Goal: Task Accomplishment & Management: Use online tool/utility

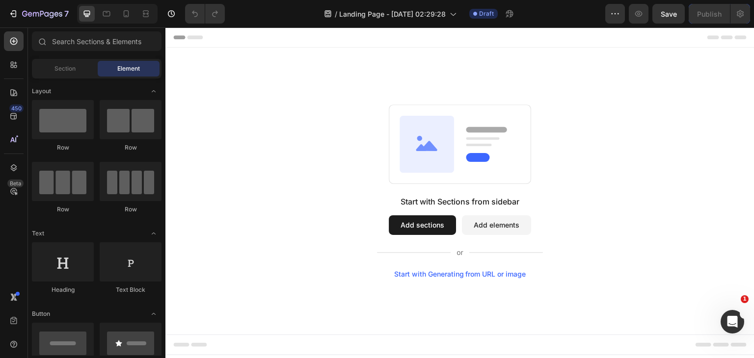
click at [433, 275] on div "Start with Generating from URL or image" at bounding box center [460, 274] width 132 height 8
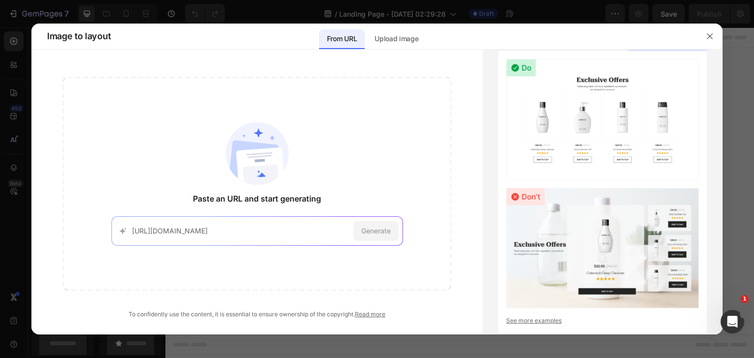
scroll to position [0, 59]
type input "[URL][DOMAIN_NAME]"
click at [372, 232] on span "Generate" at bounding box center [375, 231] width 29 height 10
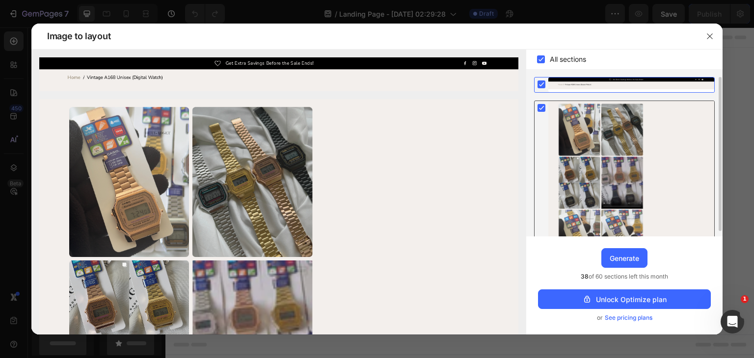
click at [558, 128] on div at bounding box center [631, 235] width 166 height 269
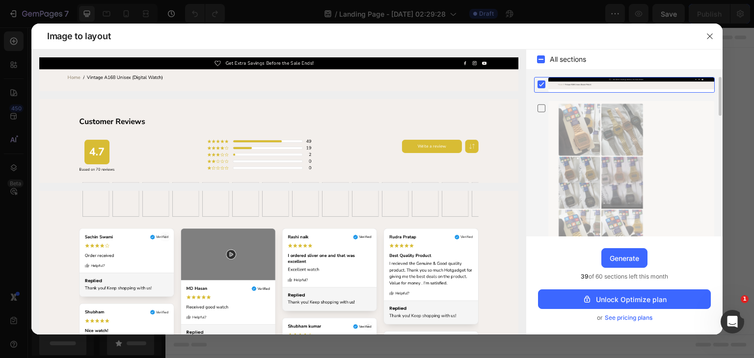
click at [552, 83] on div at bounding box center [631, 85] width 166 height 15
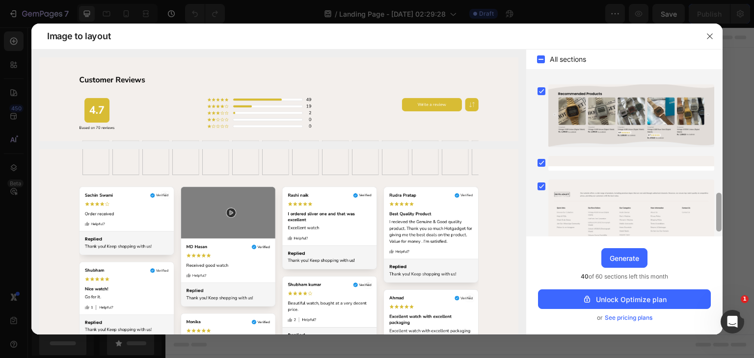
scroll to position [464, 0]
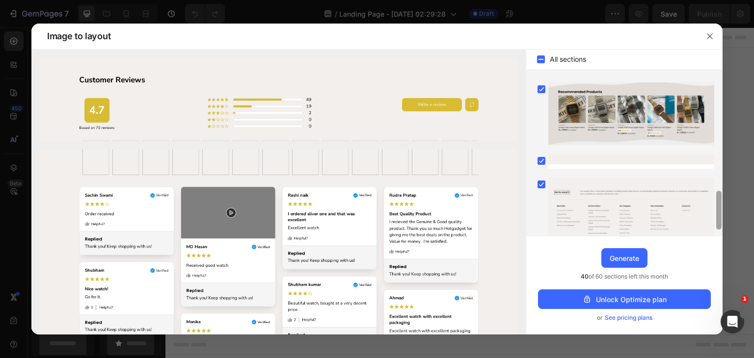
drag, startPoint x: 719, startPoint y: 92, endPoint x: 727, endPoint y: 206, distance: 114.6
click at [727, 206] on div "Image to layout All sections Upgrade to Optimize plan and get unlimited generat…" at bounding box center [377, 179] width 754 height 358
click at [542, 160] on icon at bounding box center [541, 161] width 4 height 4
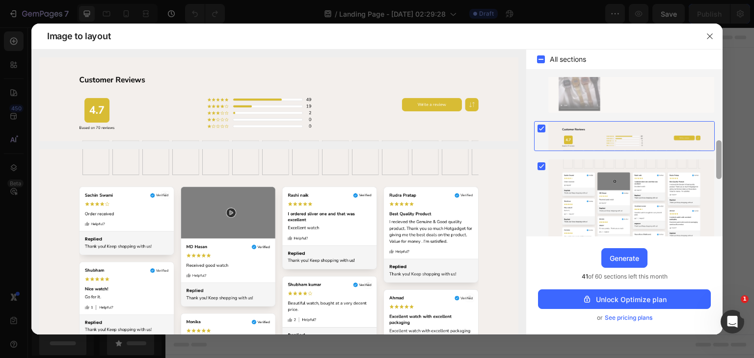
scroll to position [251, 0]
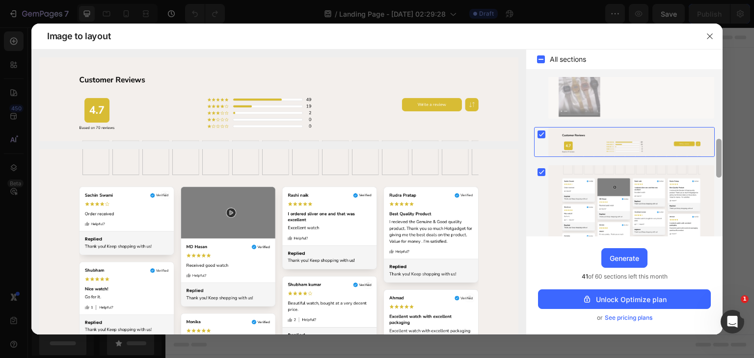
drag, startPoint x: 718, startPoint y: 207, endPoint x: 717, endPoint y: 154, distance: 52.5
click at [717, 154] on div at bounding box center [718, 158] width 5 height 39
click at [540, 168] on rect at bounding box center [542, 172] width 8 height 8
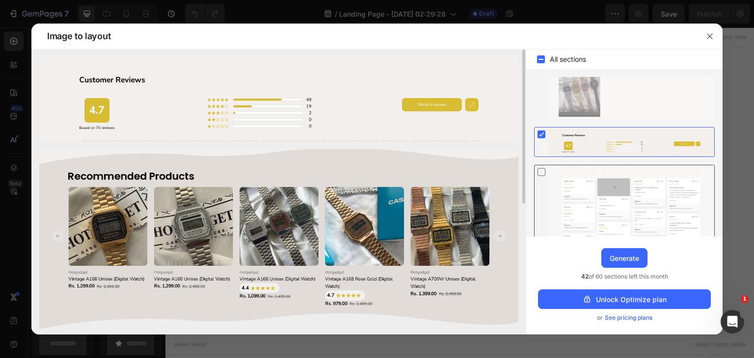
click at [289, 228] on img at bounding box center [278, 239] width 479 height 181
click at [569, 138] on div at bounding box center [631, 142] width 166 height 29
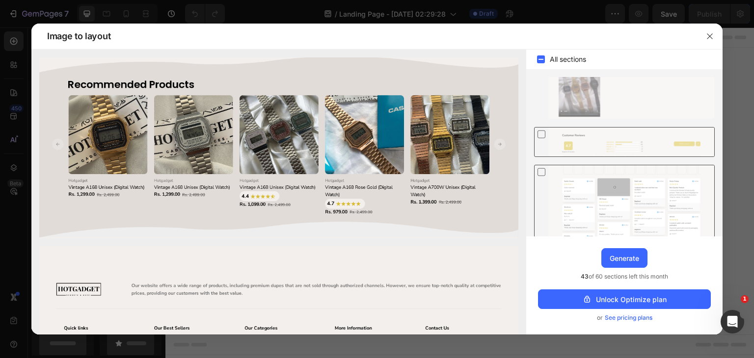
click at [569, 138] on div at bounding box center [631, 142] width 166 height 29
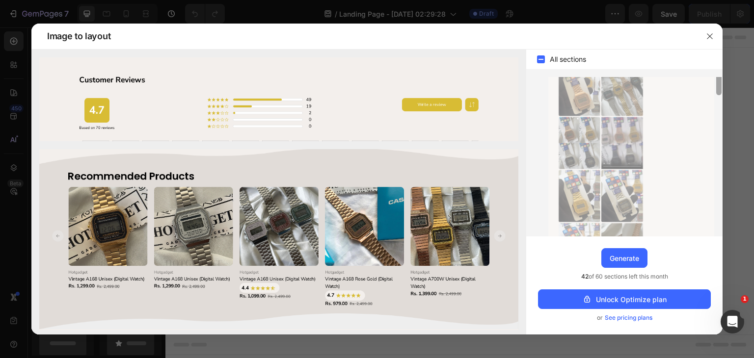
scroll to position [0, 0]
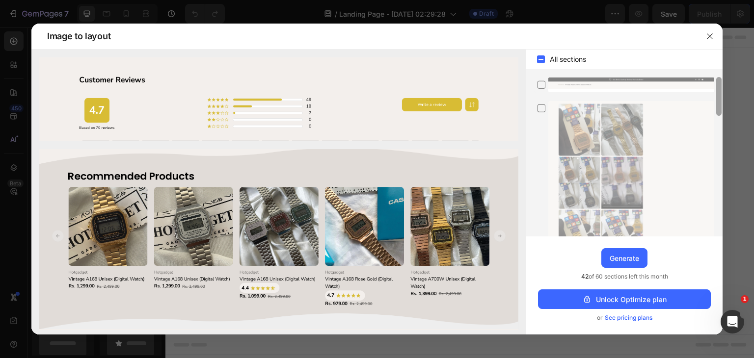
drag, startPoint x: 719, startPoint y: 153, endPoint x: 719, endPoint y: 76, distance: 76.6
click at [719, 76] on div "All sections Upgrade to Optimize plan and get unlimited generating sections and…" at bounding box center [624, 192] width 196 height 285
click at [544, 84] on icon at bounding box center [542, 85] width 10 height 10
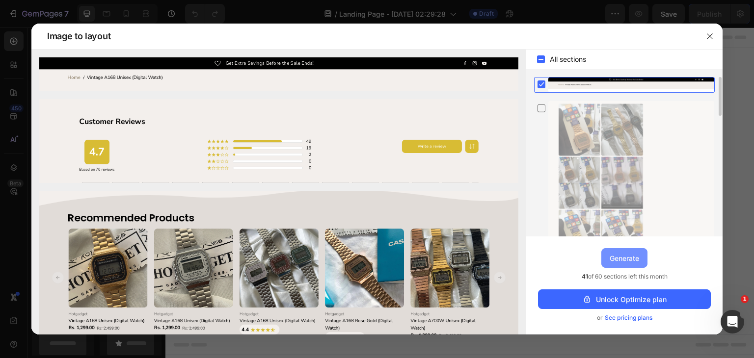
click at [619, 255] on div "Generate" at bounding box center [624, 258] width 29 height 10
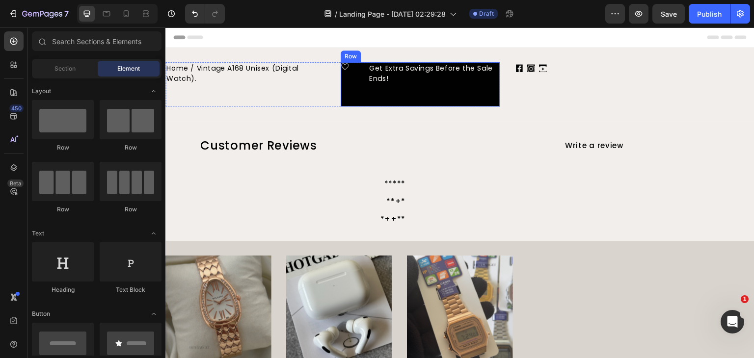
click at [433, 99] on div "Icon Get Extra Savings Before the Sale Ends! Text Block Row" at bounding box center [421, 84] width 160 height 44
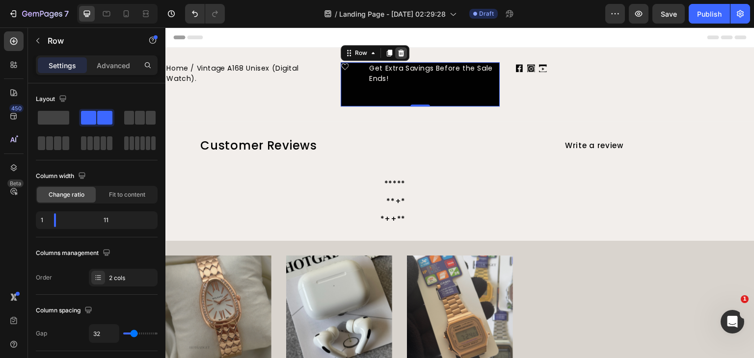
click at [399, 51] on icon at bounding box center [401, 53] width 6 height 7
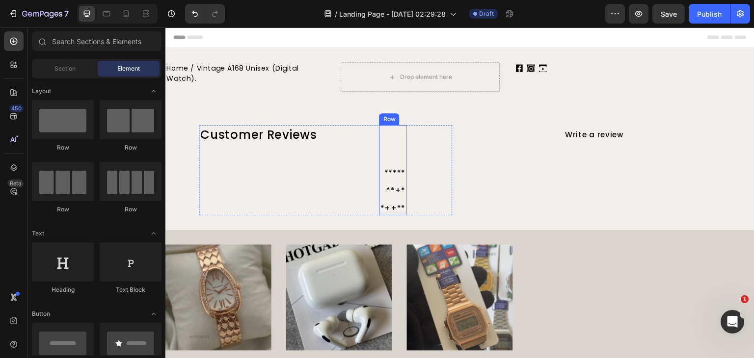
click at [398, 136] on div "***** Text Block **+* Text Block *++** Text Block Row" at bounding box center [392, 170] width 27 height 90
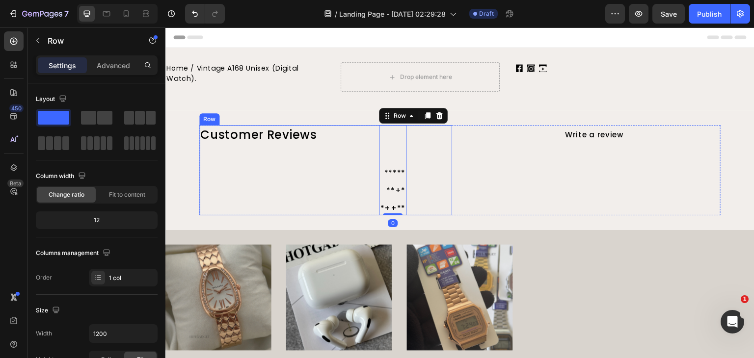
click at [430, 139] on div "***** Text Block **+* Text Block *++** Text Block Row 0" at bounding box center [392, 170] width 119 height 90
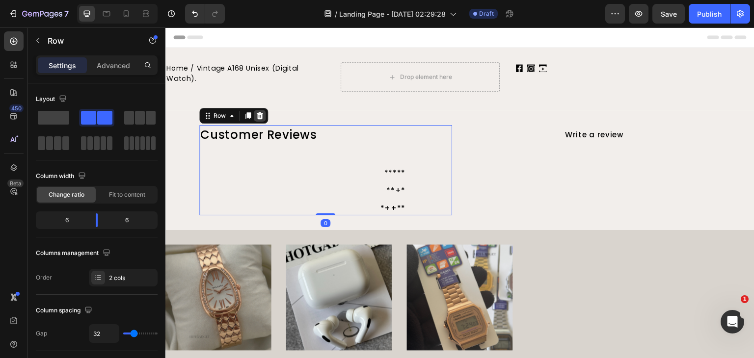
click at [261, 113] on icon at bounding box center [260, 116] width 8 height 8
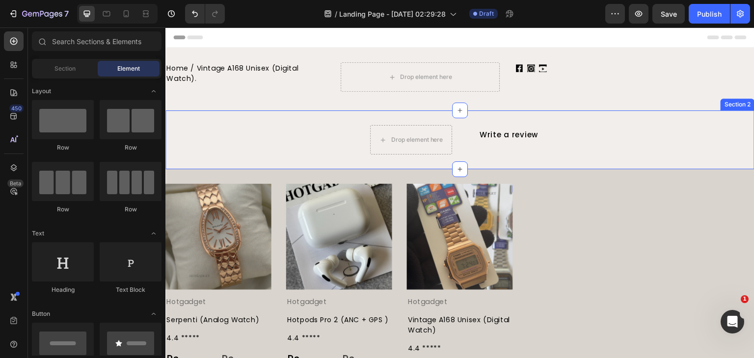
click at [601, 133] on div "Drop element here Write a review Button Row" at bounding box center [459, 139] width 589 height 29
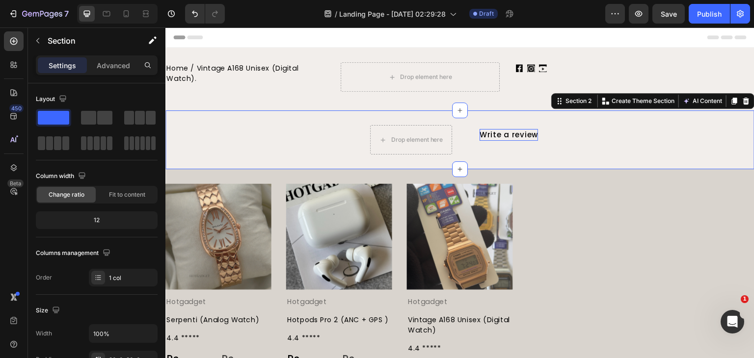
click at [519, 133] on div "Write a review" at bounding box center [509, 135] width 58 height 12
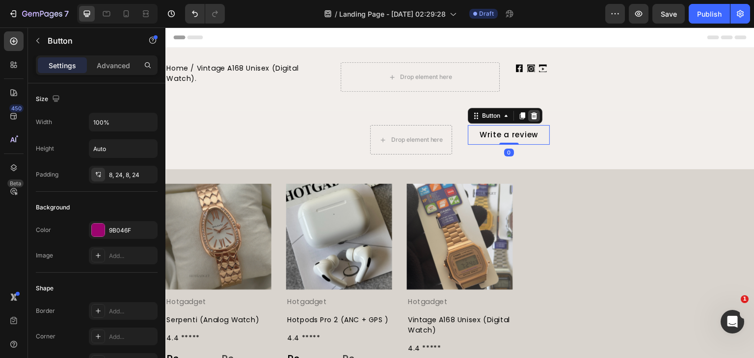
click at [530, 112] on icon at bounding box center [534, 116] width 8 height 8
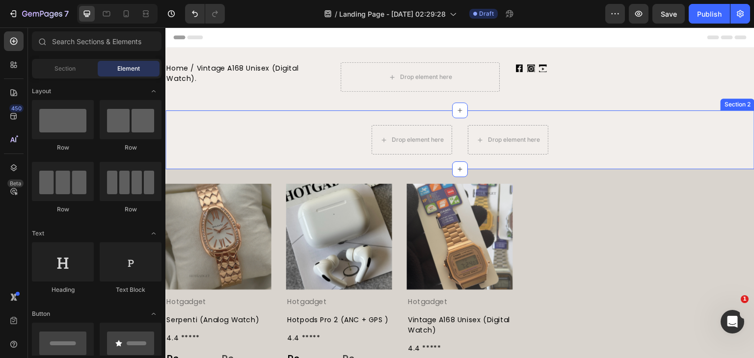
click at [668, 112] on div "Drop element here Drop element here Row Section 2" at bounding box center [459, 139] width 589 height 59
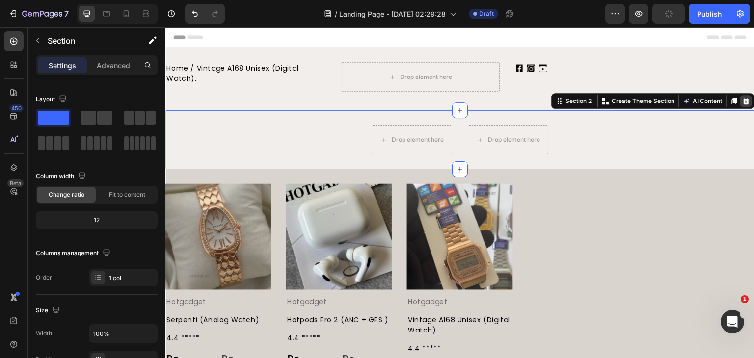
click at [741, 96] on div at bounding box center [746, 101] width 12 height 12
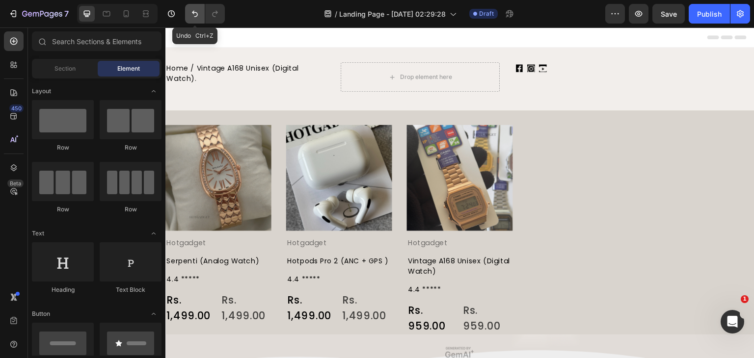
click at [192, 12] on icon "Undo/Redo" at bounding box center [195, 14] width 10 height 10
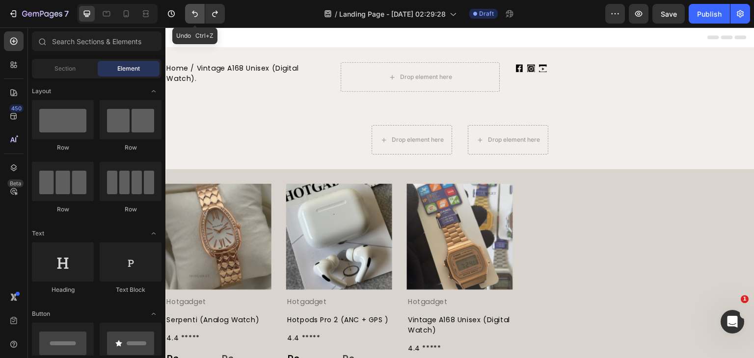
click at [192, 12] on icon "Undo/Redo" at bounding box center [195, 14] width 10 height 10
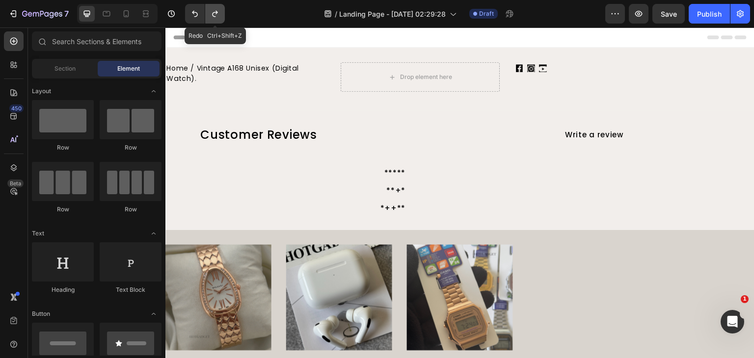
click at [207, 14] on button "Undo/Redo" at bounding box center [215, 14] width 20 height 20
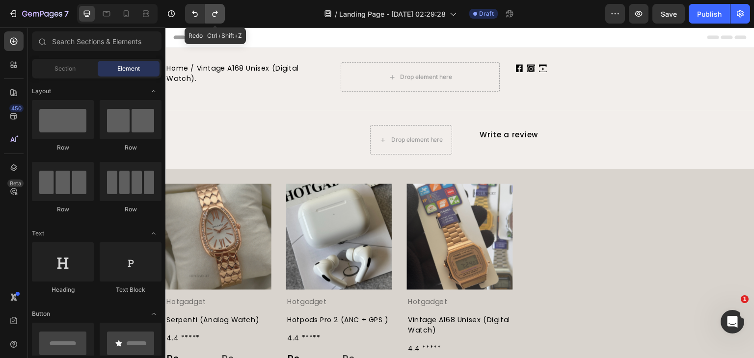
click at [208, 14] on button "Undo/Redo" at bounding box center [215, 14] width 20 height 20
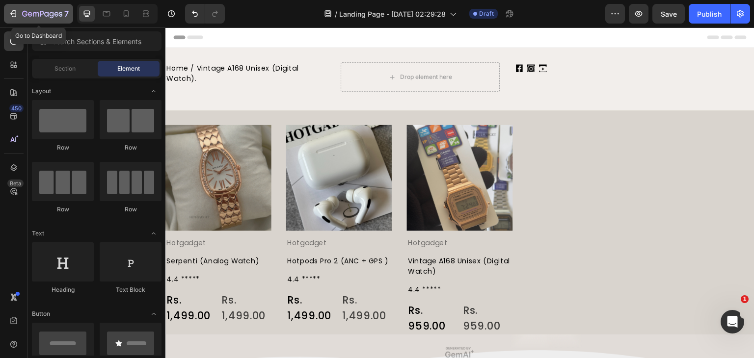
click at [24, 12] on icon "button" at bounding box center [42, 14] width 40 height 8
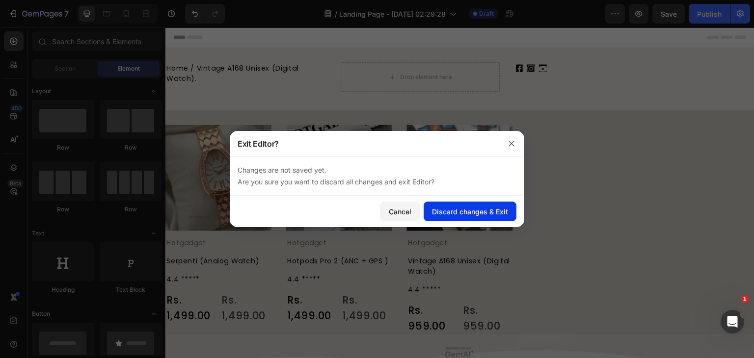
click at [458, 210] on div "Discard changes & Exit" at bounding box center [470, 212] width 76 height 10
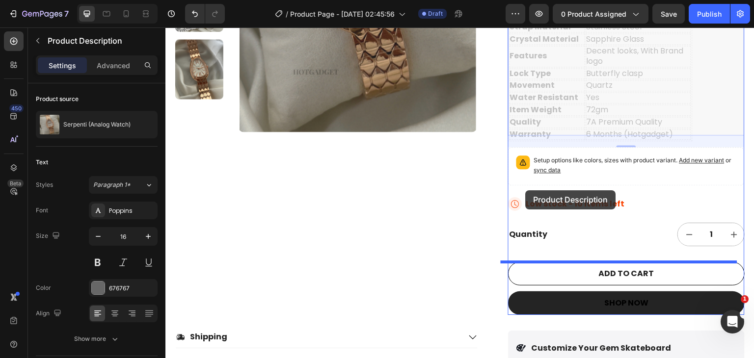
scroll to position [304, 0]
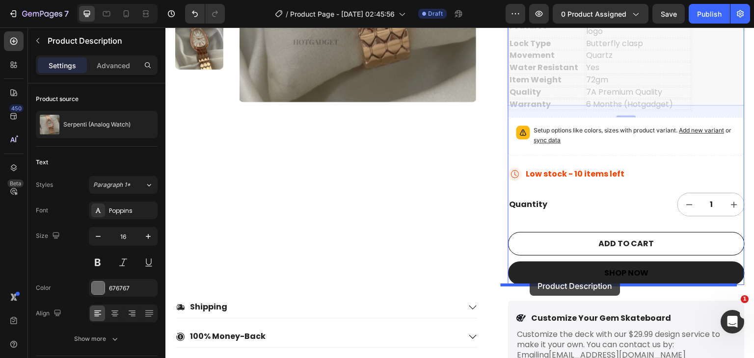
drag, startPoint x: 504, startPoint y: 95, endPoint x: 530, endPoint y: 277, distance: 184.0
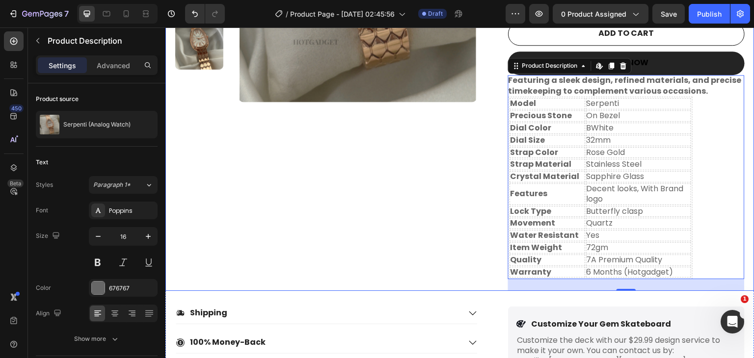
click at [482, 93] on div "Product Images Serpenti (Analog Watch) Product Title Icon Icon Icon Icon Icon I…" at bounding box center [459, 48] width 589 height 485
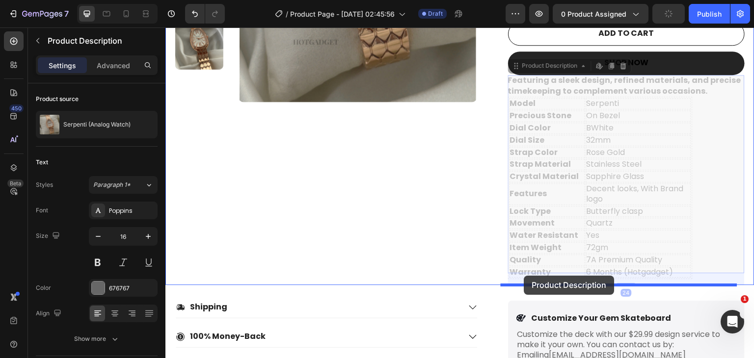
drag, startPoint x: 511, startPoint y: 69, endPoint x: 524, endPoint y: 276, distance: 207.6
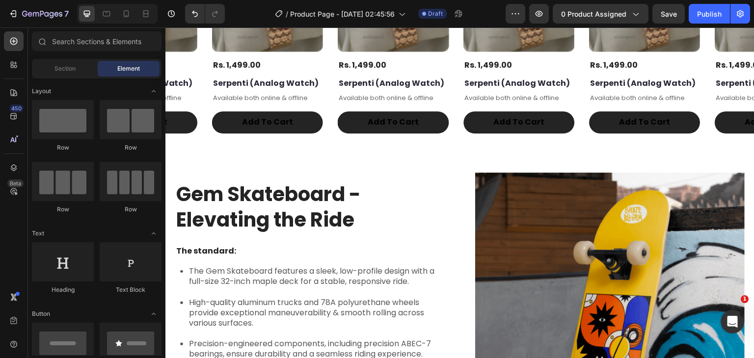
scroll to position [301, 0]
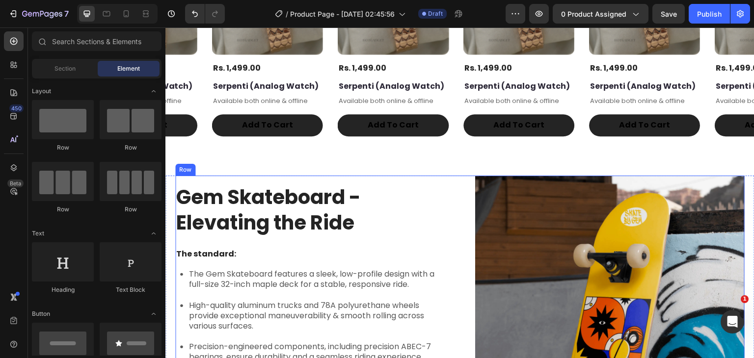
click at [239, 176] on div "Gem Skateboard - Elevating the Ride Heading The standard: Text Block The Gem Sk…" at bounding box center [309, 274] width 269 height 196
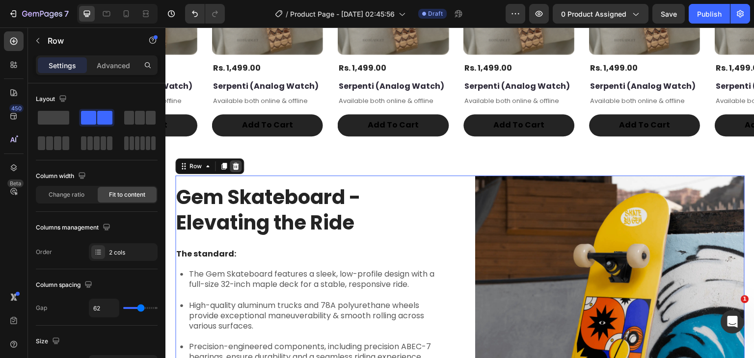
click at [237, 162] on icon at bounding box center [236, 166] width 8 height 8
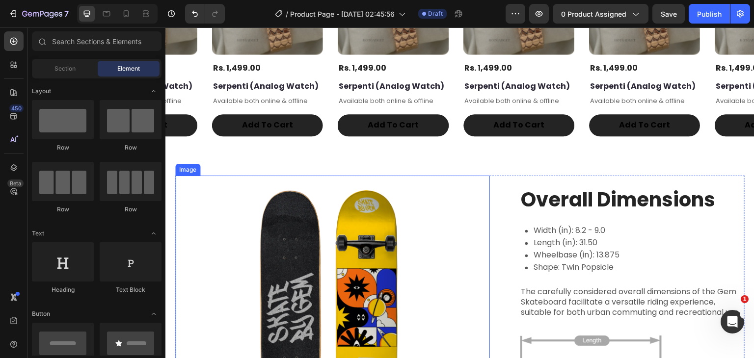
click at [298, 178] on img at bounding box center [332, 307] width 315 height 263
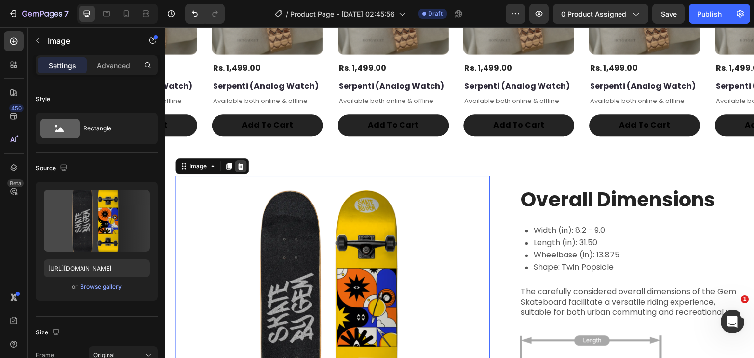
click at [240, 165] on icon at bounding box center [241, 166] width 6 height 7
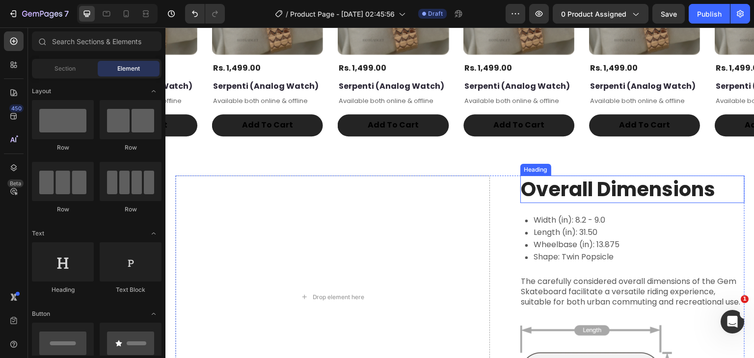
click at [528, 177] on h2 "Overall Dimensions" at bounding box center [632, 189] width 225 height 27
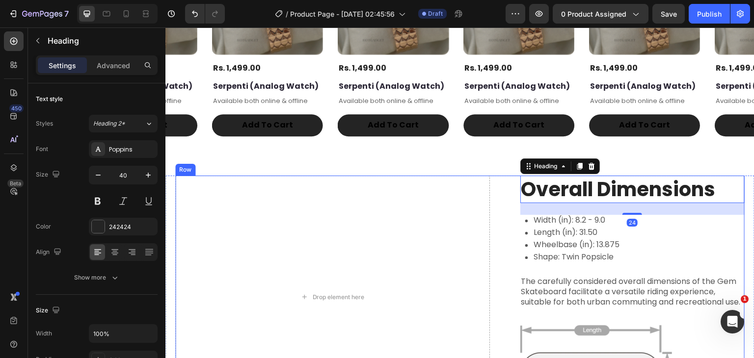
click at [497, 177] on div "Drop element here Overall Dimensions Heading 24 Width (in): 8.2 - 9.0 Length (i…" at bounding box center [459, 297] width 569 height 242
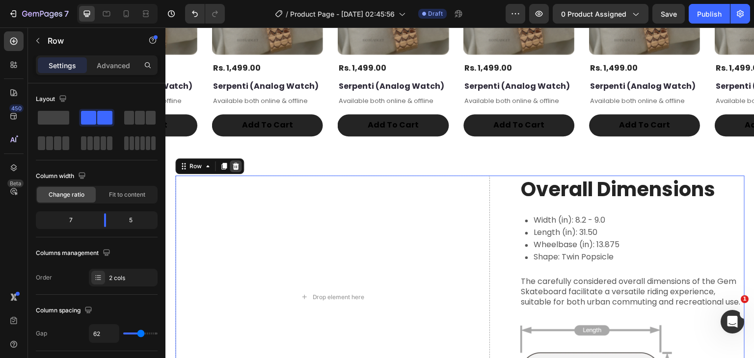
click at [234, 167] on icon at bounding box center [236, 166] width 8 height 8
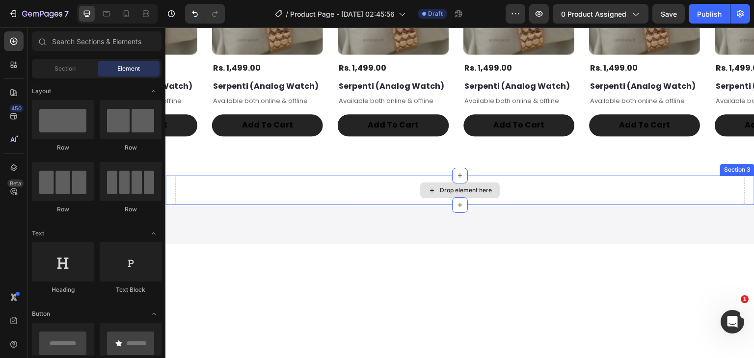
click at [496, 182] on div "Drop element here" at bounding box center [459, 190] width 569 height 29
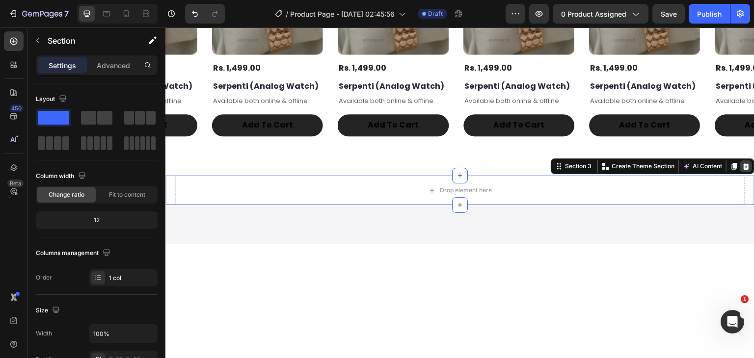
click at [742, 166] on icon at bounding box center [746, 166] width 8 height 8
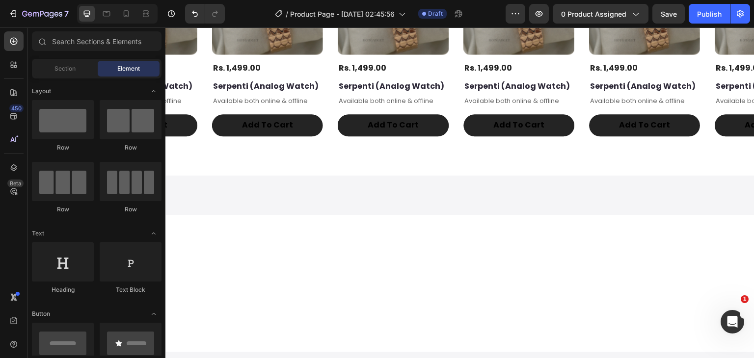
click at [659, 200] on div at bounding box center [459, 195] width 589 height 39
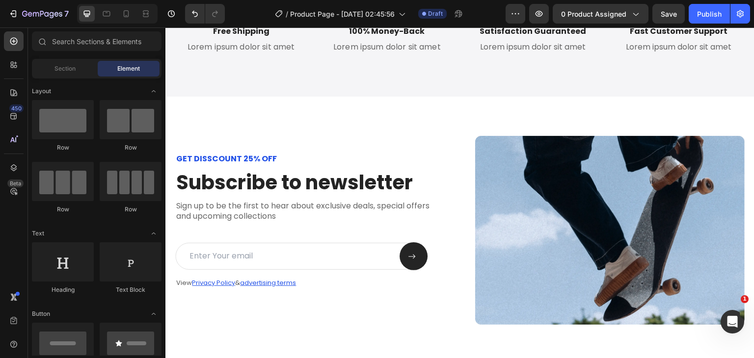
scroll to position [1690, 0]
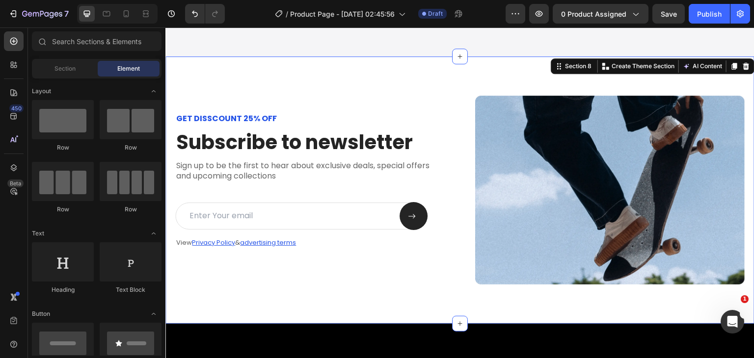
click at [366, 57] on div "GET DISSCOUNT 25% OFF Text Block Subscribe to newsletter Heading Sign up to be …" at bounding box center [459, 190] width 589 height 268
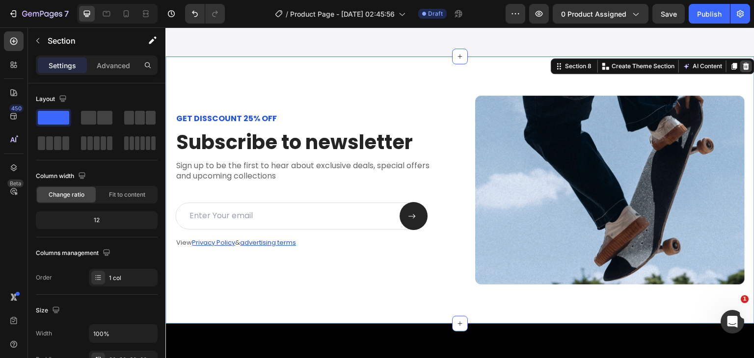
click at [742, 67] on icon at bounding box center [746, 66] width 8 height 8
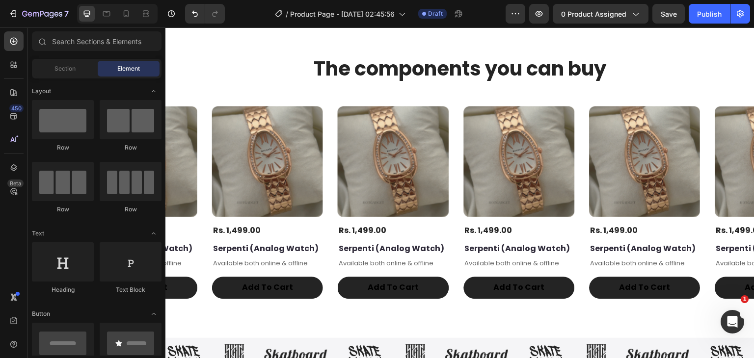
scroll to position [250, 0]
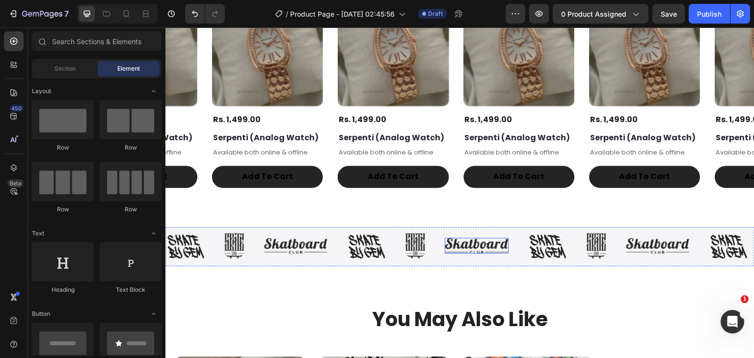
click at [465, 241] on img at bounding box center [477, 246] width 64 height 16
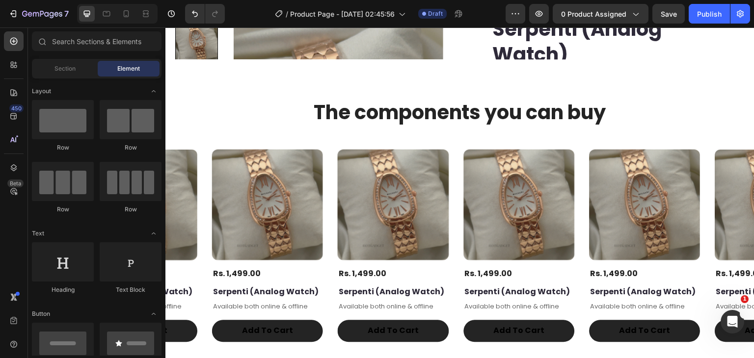
scroll to position [0, 0]
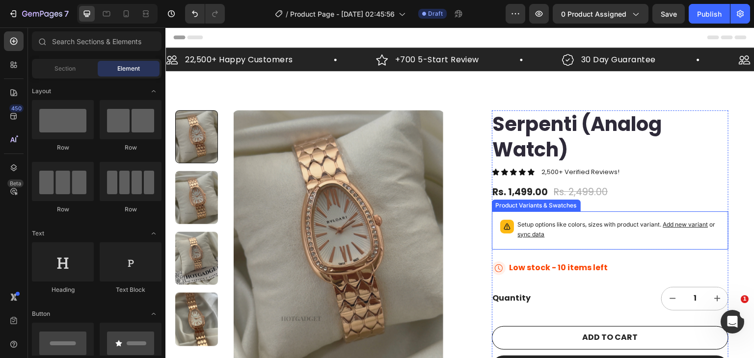
click at [563, 233] on p "Setup options like colors, sizes with product variant. Add new variant or sync …" at bounding box center [619, 230] width 202 height 20
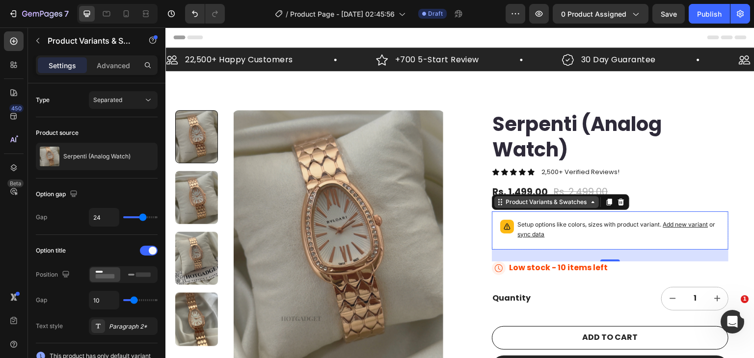
click at [526, 203] on div "Product Variants & Swatches" at bounding box center [546, 202] width 85 height 9
click at [524, 235] on span "sync data" at bounding box center [531, 234] width 27 height 7
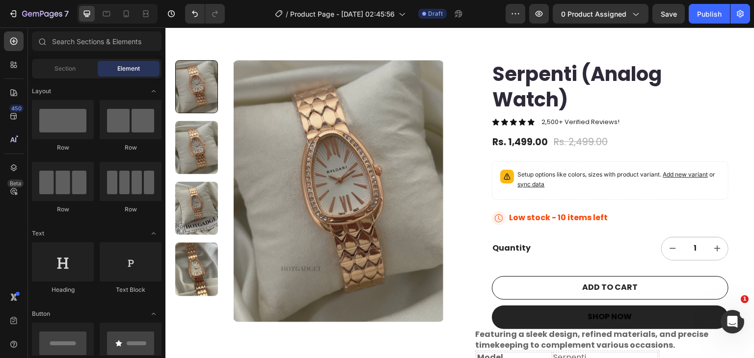
scroll to position [53, 0]
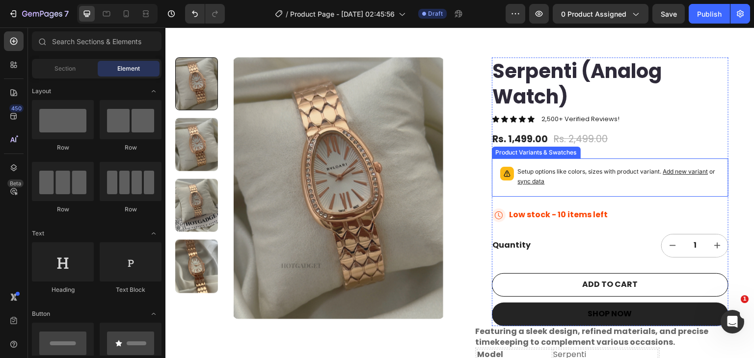
click at [628, 186] on div "Setup options like colors, sizes with product variant. Add new variant or sync …" at bounding box center [619, 178] width 202 height 22
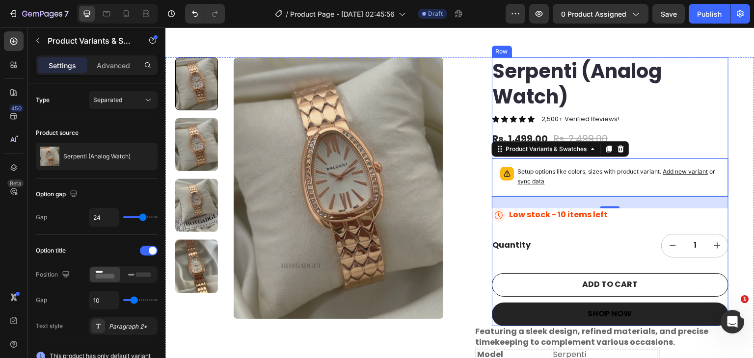
click at [628, 225] on div "Serpenti (Analog Watch) Product Title Icon Icon Icon Icon Icon Icon List 2,500+…" at bounding box center [610, 191] width 237 height 269
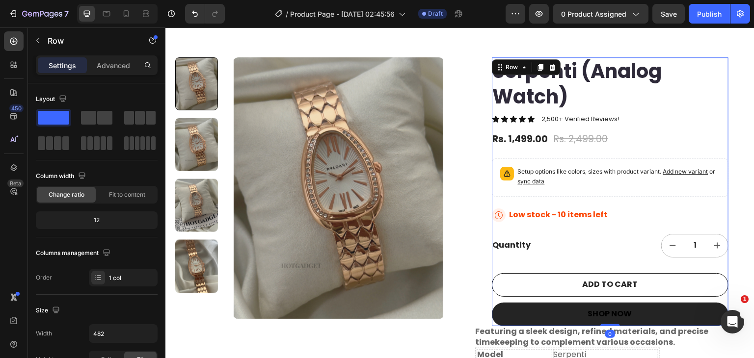
click at [639, 124] on div "Serpenti (Analog Watch) Product Title Icon Icon Icon Icon Icon Icon List 2,500+…" at bounding box center [610, 191] width 237 height 269
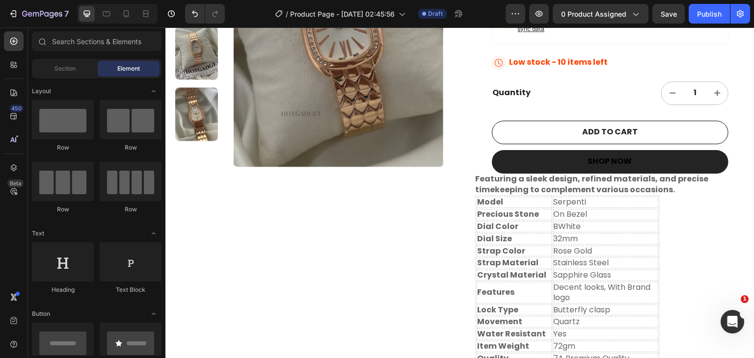
scroll to position [531, 0]
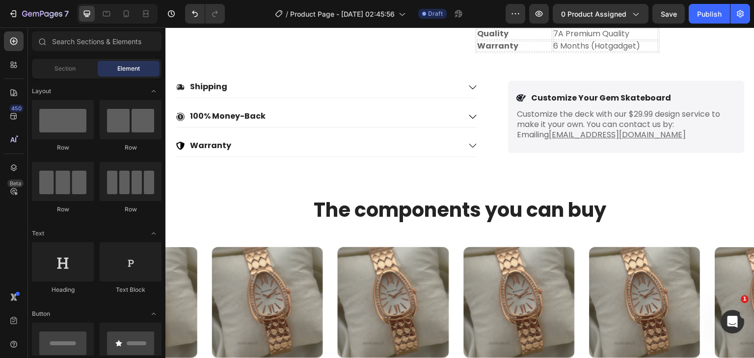
drag, startPoint x: 750, startPoint y: 127, endPoint x: 721, endPoint y: 66, distance: 67.9
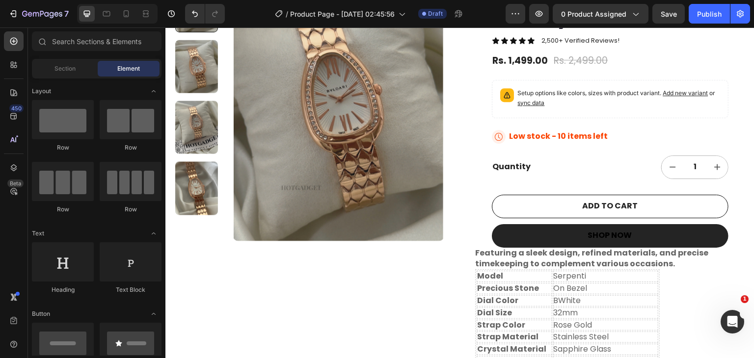
scroll to position [0, 0]
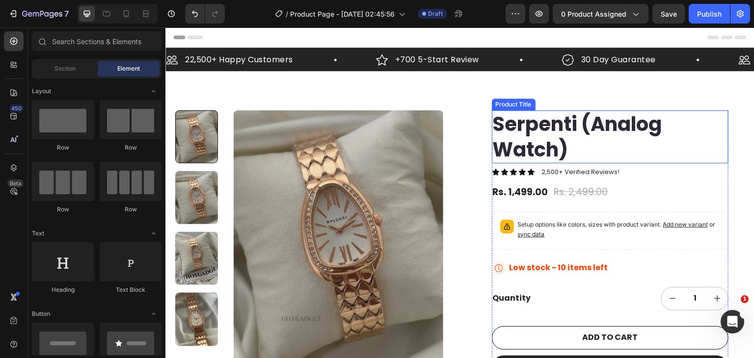
click at [545, 130] on h1 "Serpenti (Analog Watch)" at bounding box center [610, 136] width 237 height 53
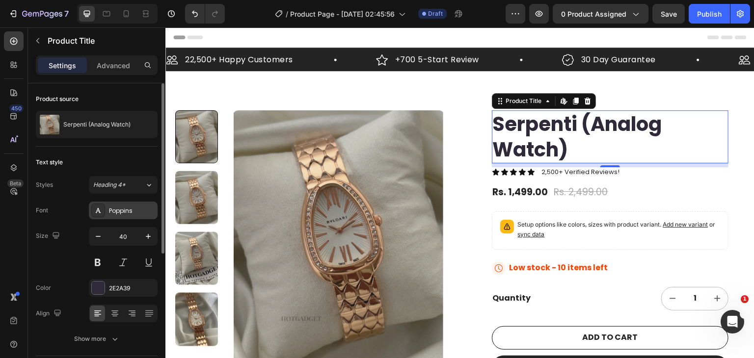
click at [120, 212] on div "Poppins" at bounding box center [132, 211] width 46 height 9
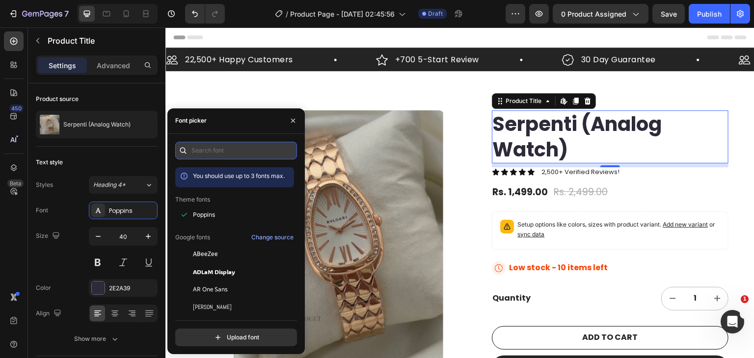
click at [230, 152] on input "text" at bounding box center [236, 151] width 122 height 18
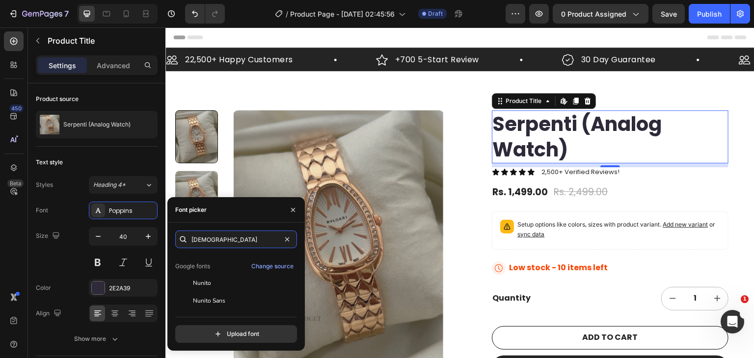
scroll to position [24, 0]
type input "[DEMOGRAPHIC_DATA]"
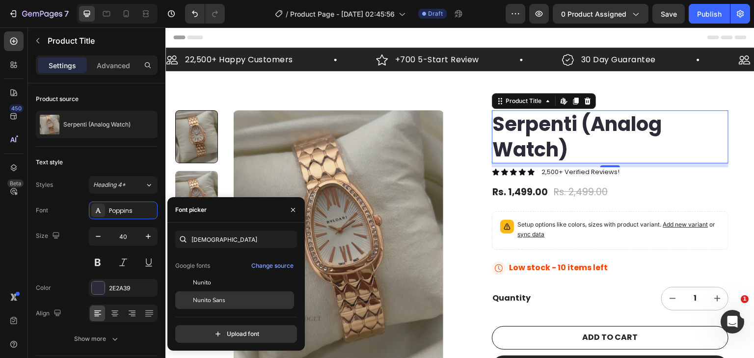
click at [243, 297] on div "Nunito Sans" at bounding box center [242, 300] width 99 height 9
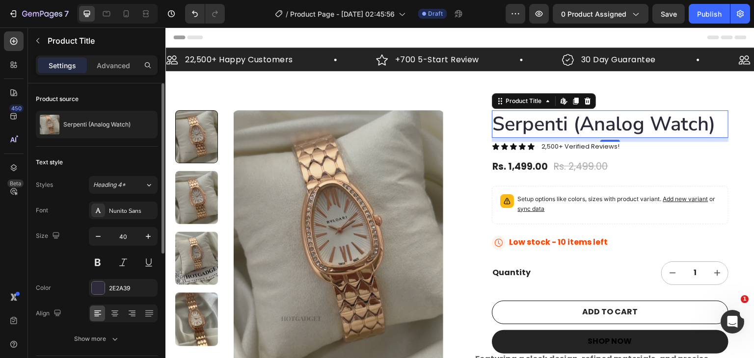
click at [68, 209] on div "Font Nunito Sans" at bounding box center [97, 211] width 122 height 18
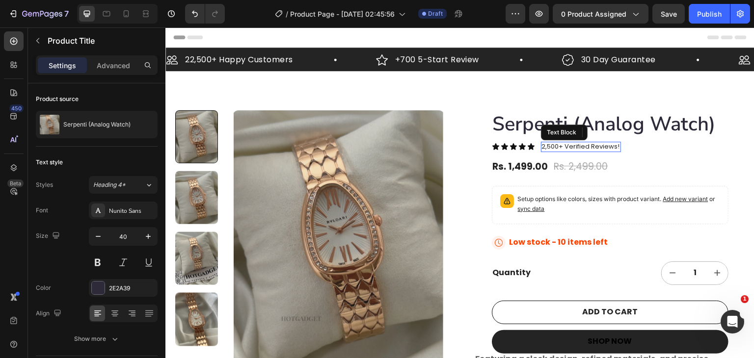
click at [549, 145] on p "2,500+ Verified Reviews!" at bounding box center [581, 147] width 78 height 8
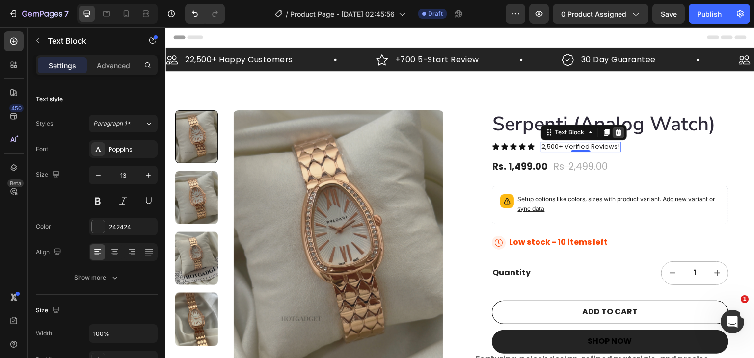
click at [615, 133] on icon at bounding box center [618, 132] width 6 height 7
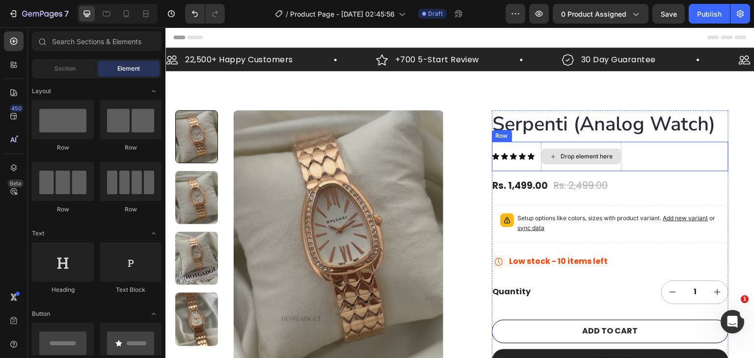
click at [549, 154] on icon at bounding box center [553, 157] width 8 height 8
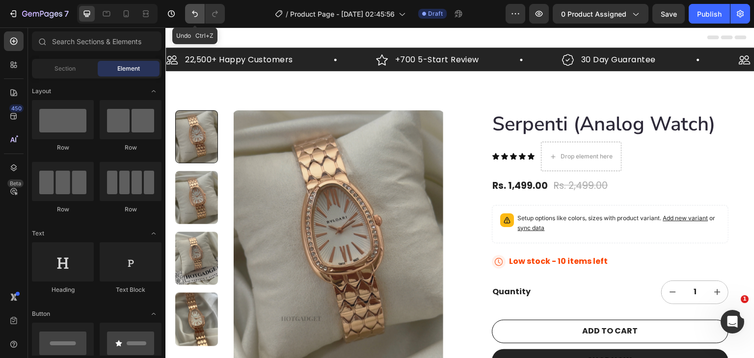
click at [192, 12] on icon "Undo/Redo" at bounding box center [195, 14] width 10 height 10
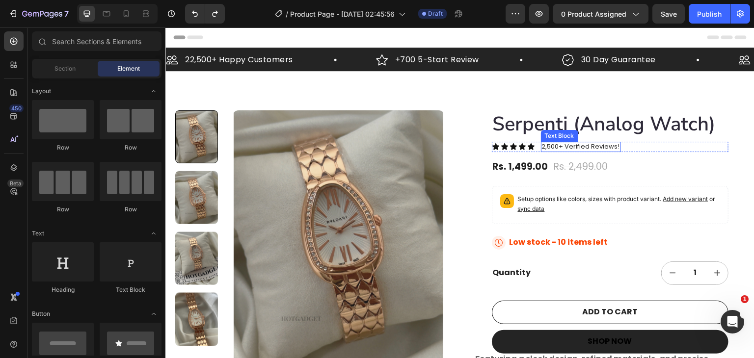
click at [563, 147] on p "2,500+ Verified Reviews!" at bounding box center [581, 147] width 78 height 8
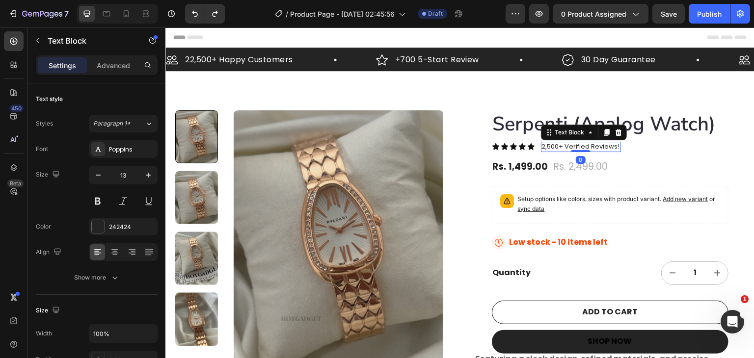
click at [556, 146] on p "2,500+ Verified Reviews!" at bounding box center [581, 147] width 78 height 8
click at [571, 146] on p "4.7 Verified Reviews!" at bounding box center [575, 147] width 66 height 8
click at [557, 147] on p "4.7 Verified Rating" at bounding box center [570, 147] width 57 height 8
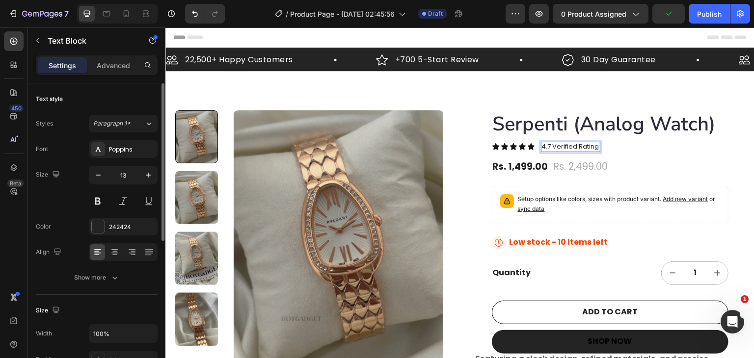
click at [126, 139] on div "Styles Paragraph 1* Font Poppins Size 13 Color 242424 Align Show more" at bounding box center [97, 201] width 122 height 172
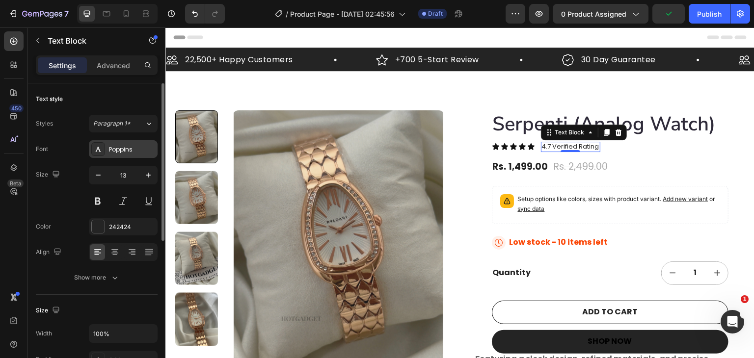
click at [122, 153] on div "Poppins" at bounding box center [132, 149] width 46 height 9
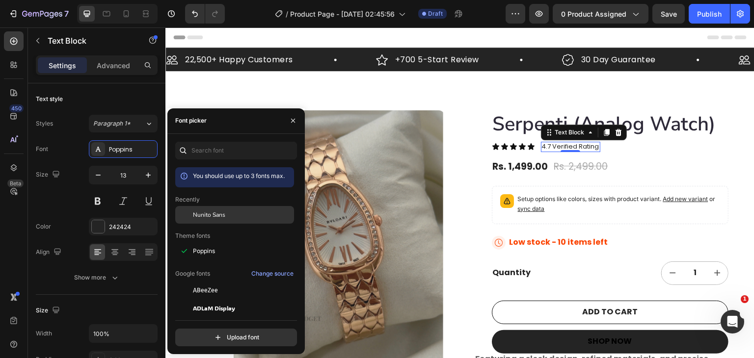
click at [232, 216] on div "Nunito Sans" at bounding box center [242, 215] width 99 height 9
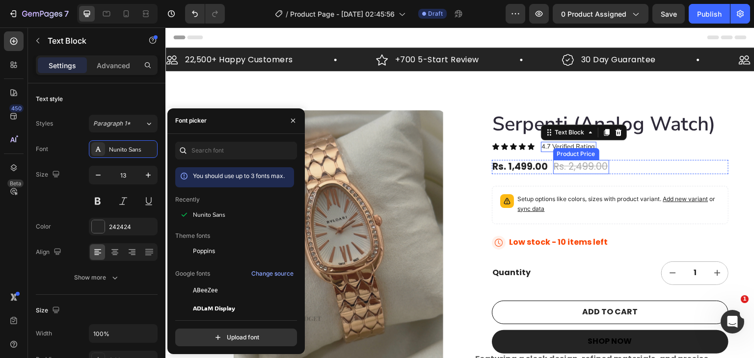
click at [577, 168] on div "Rs. 2,499.00" at bounding box center [581, 167] width 56 height 14
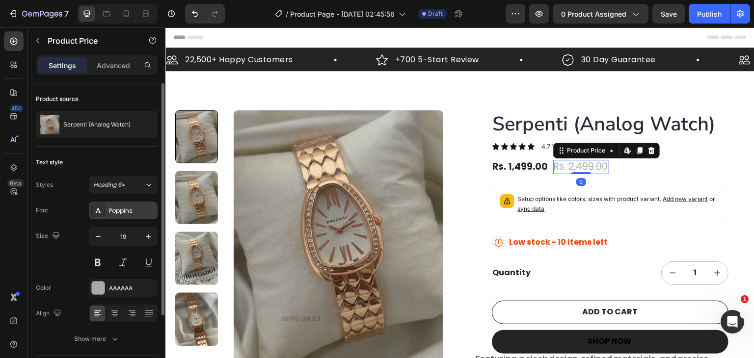
click at [113, 203] on div "Poppins" at bounding box center [123, 211] width 69 height 18
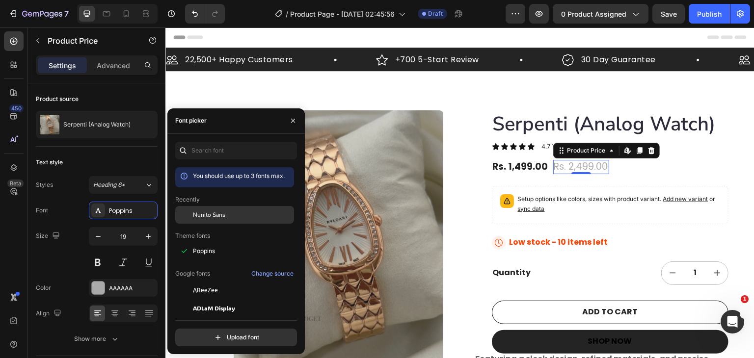
click at [219, 214] on span "Nunito Sans" at bounding box center [209, 215] width 32 height 9
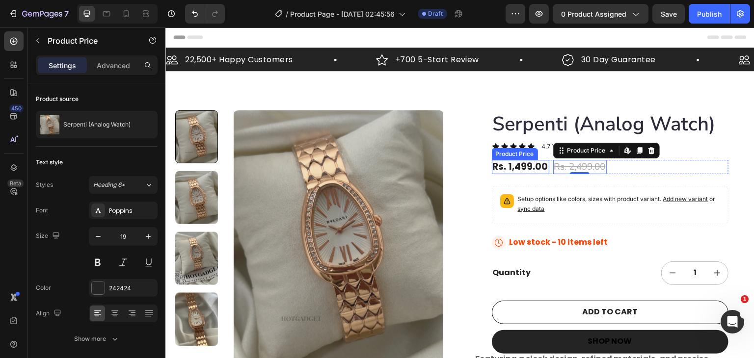
click at [518, 168] on div "Rs. 1,499.00" at bounding box center [520, 167] width 57 height 14
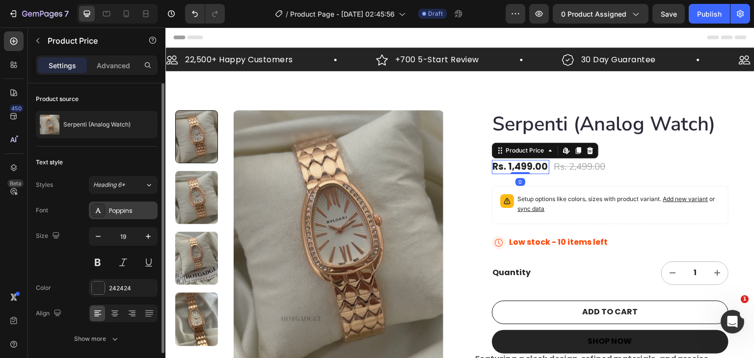
click at [122, 205] on div "Poppins" at bounding box center [123, 211] width 69 height 18
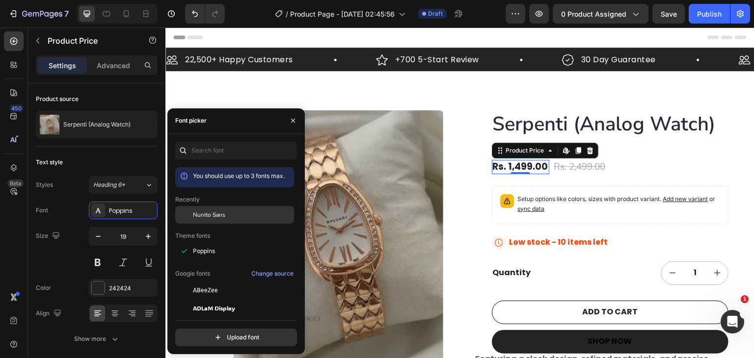
click at [193, 209] on div "Nunito Sans" at bounding box center [234, 215] width 119 height 18
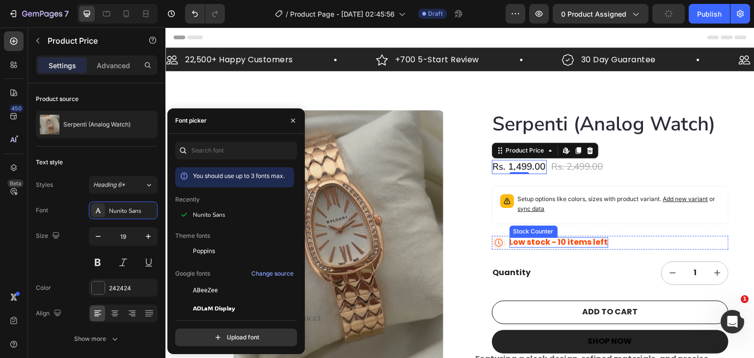
click at [549, 241] on p "Low stock - 10 items left" at bounding box center [559, 243] width 99 height 10
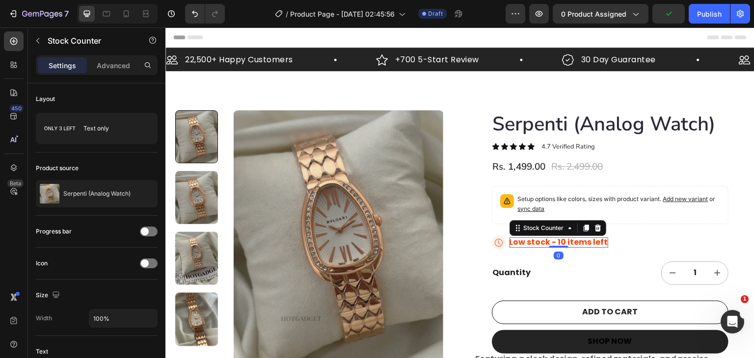
click at [572, 246] on p "Low stock - 10 items left" at bounding box center [559, 243] width 99 height 10
click at [129, 67] on p "Advanced" at bounding box center [113, 65] width 33 height 10
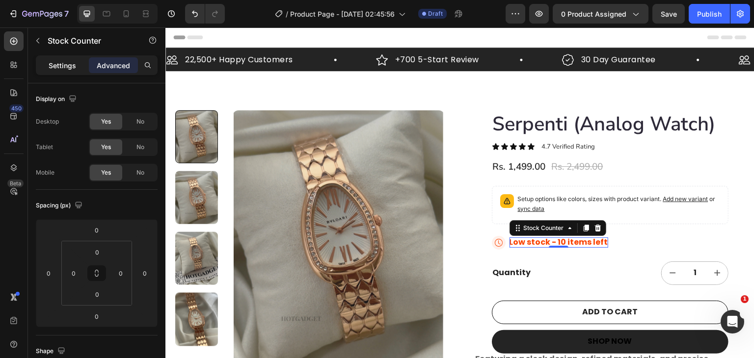
click at [73, 60] on p "Settings" at bounding box center [62, 65] width 27 height 10
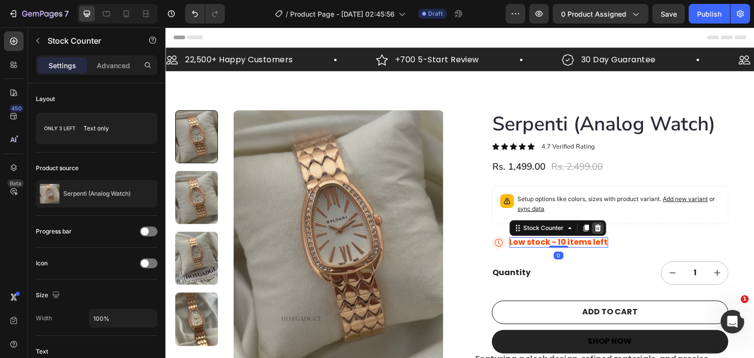
click at [596, 229] on div at bounding box center [598, 228] width 12 height 12
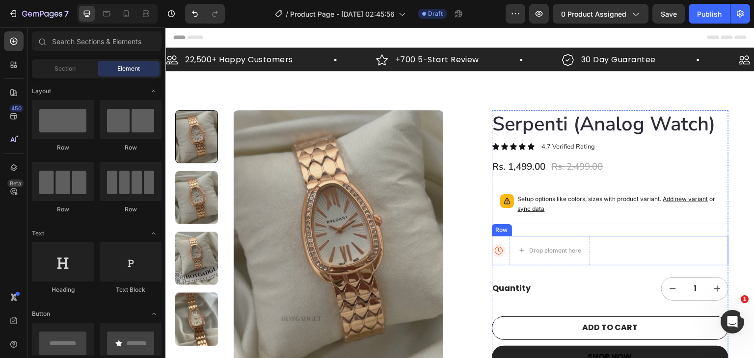
click at [597, 247] on div "Icon Drop element here Row" at bounding box center [610, 250] width 237 height 29
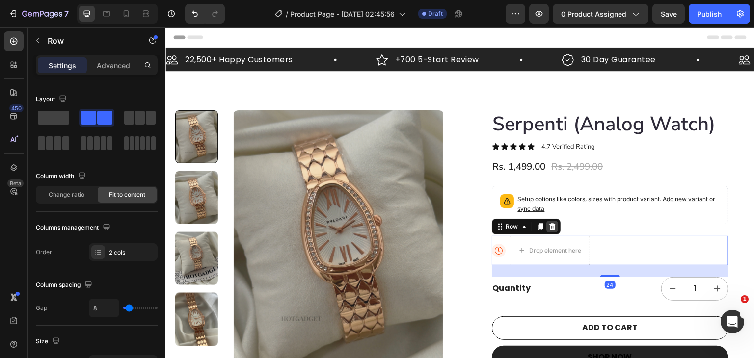
click at [549, 224] on icon at bounding box center [552, 226] width 6 height 7
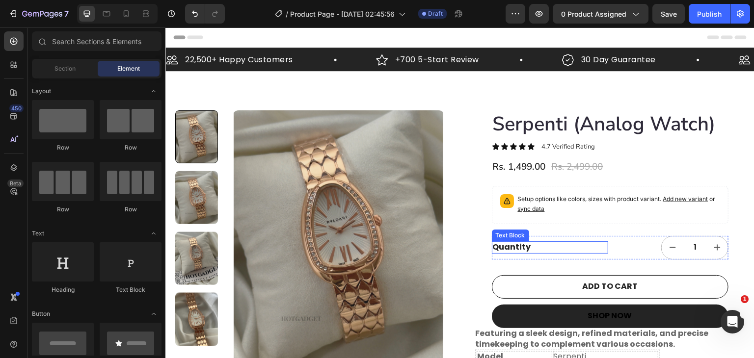
click at [544, 242] on div "Quantity" at bounding box center [550, 248] width 116 height 12
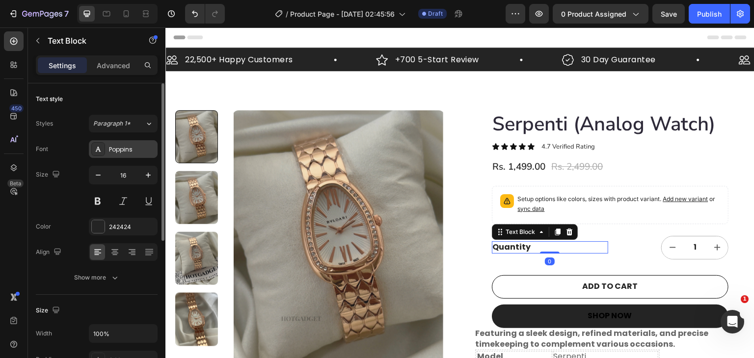
click at [129, 154] on div "Poppins" at bounding box center [123, 149] width 69 height 18
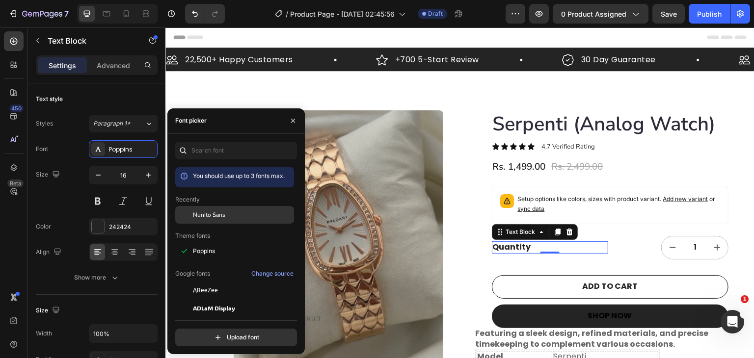
click at [206, 209] on div "Nunito Sans" at bounding box center [234, 215] width 119 height 18
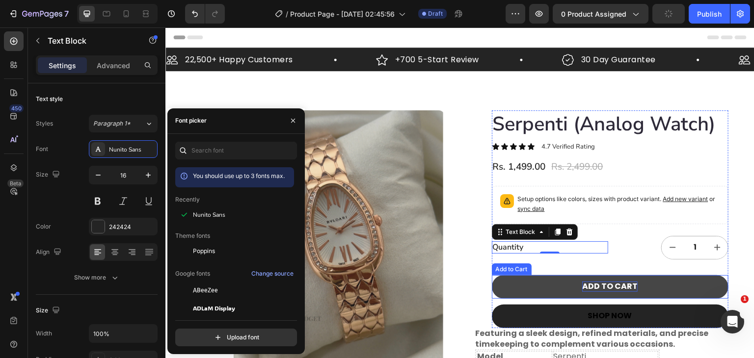
click at [619, 288] on div "ADD TO CART" at bounding box center [609, 287] width 55 height 10
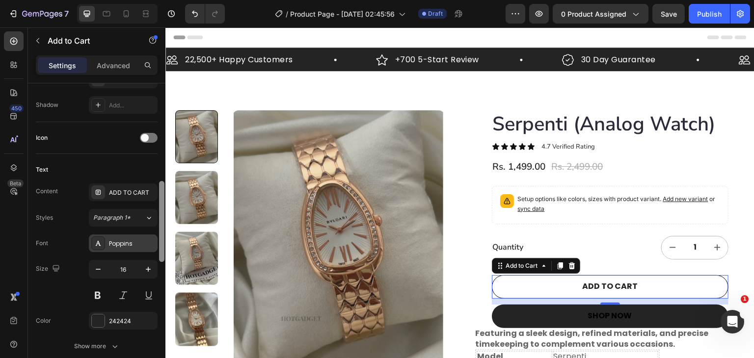
drag, startPoint x: 163, startPoint y: 152, endPoint x: 150, endPoint y: 241, distance: 89.8
click at [160, 249] on div at bounding box center [161, 221] width 5 height 81
click at [133, 239] on div "Poppins" at bounding box center [123, 246] width 69 height 18
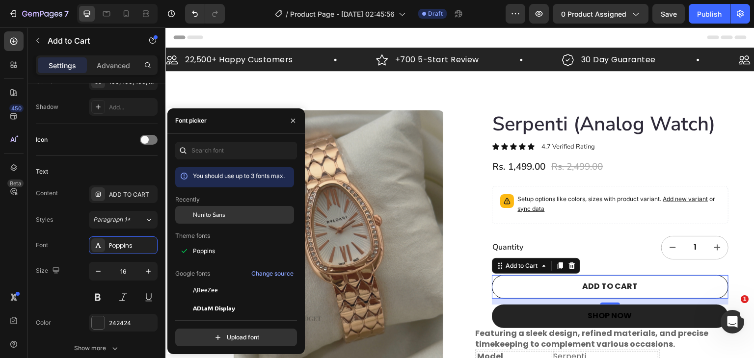
click at [204, 214] on span "Nunito Sans" at bounding box center [209, 215] width 32 height 9
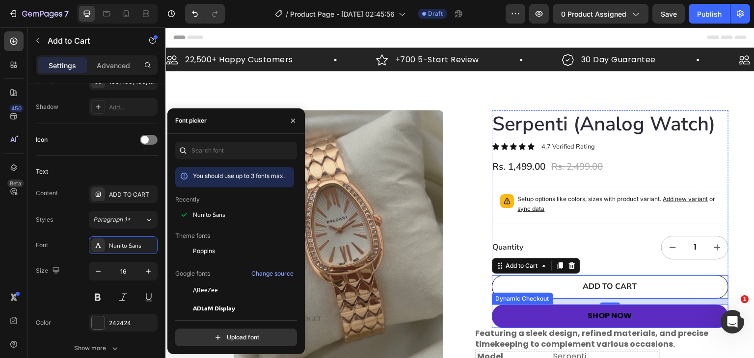
click at [572, 317] on button "SHOP NOW" at bounding box center [610, 317] width 237 height 24
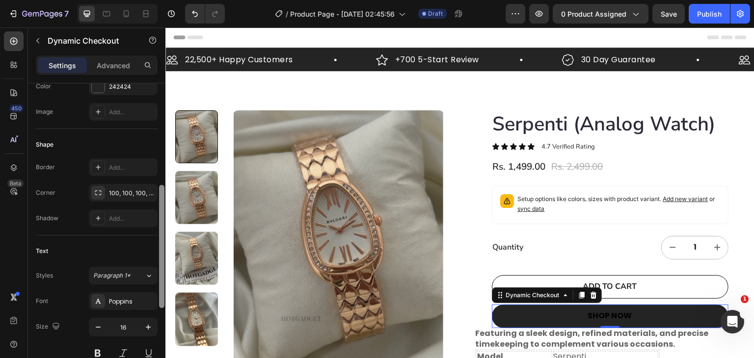
scroll to position [259, 0]
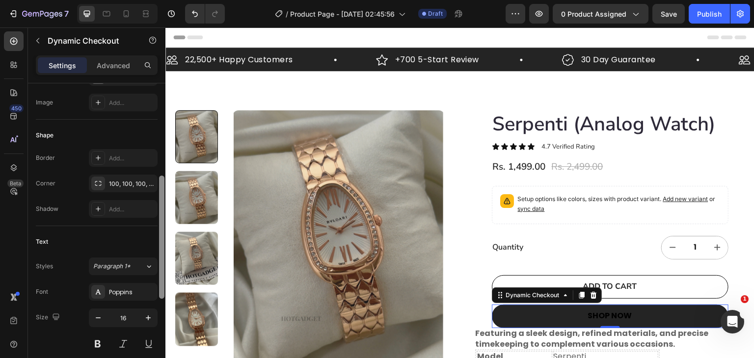
drag, startPoint x: 165, startPoint y: 174, endPoint x: 153, endPoint y: 267, distance: 93.5
click at [158, 266] on div at bounding box center [161, 225] width 7 height 303
click at [110, 284] on div "Poppins" at bounding box center [123, 292] width 69 height 18
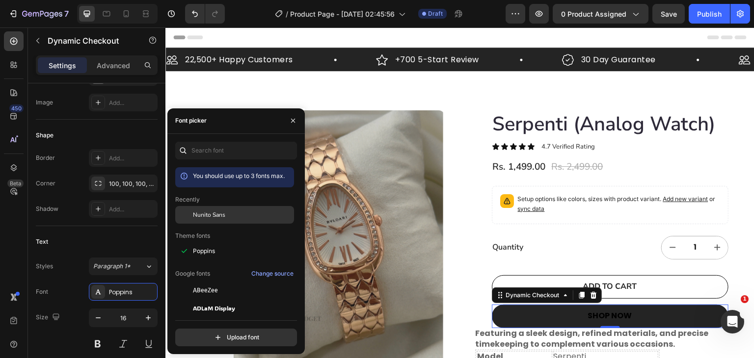
click at [206, 212] on span "Nunito Sans" at bounding box center [209, 215] width 32 height 9
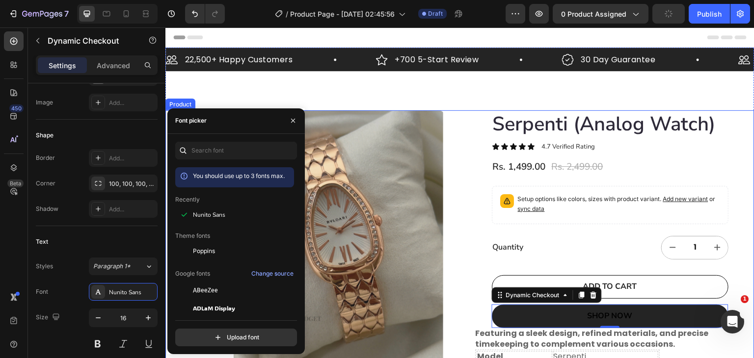
click at [454, 257] on div "Product Images Serpenti (Analog Watch) Product Title Icon Icon Icon Icon Icon I…" at bounding box center [459, 327] width 589 height 434
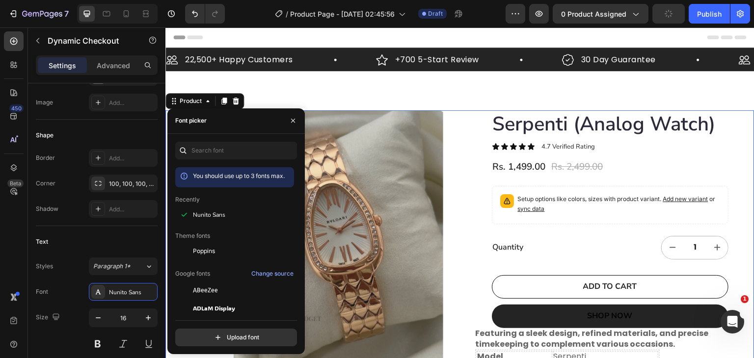
scroll to position [0, 0]
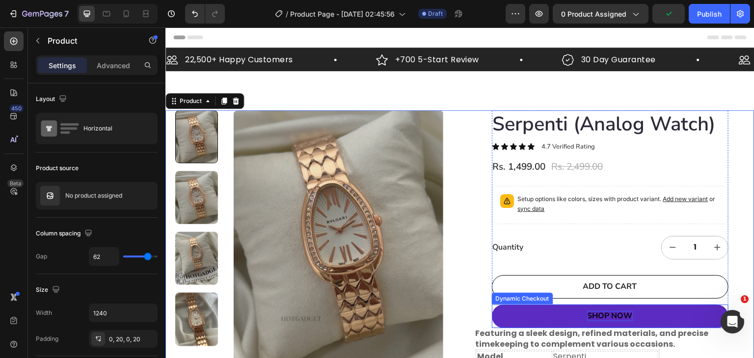
click at [622, 316] on div "SHOP NOW" at bounding box center [610, 316] width 45 height 10
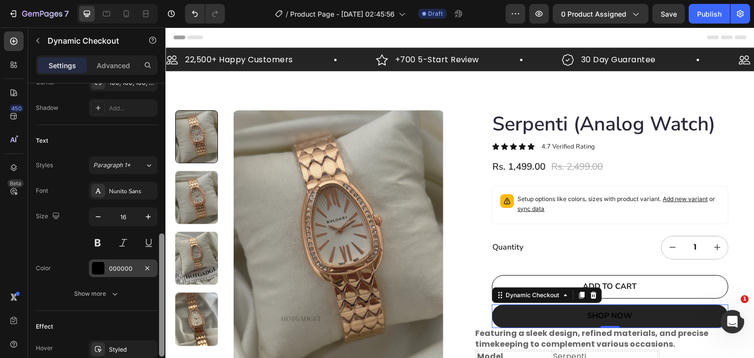
drag, startPoint x: 161, startPoint y: 107, endPoint x: 110, endPoint y: 260, distance: 161.3
click at [146, 256] on div "This button will be changed dynamically based on the third-party accelerated ch…" at bounding box center [96, 234] width 137 height 303
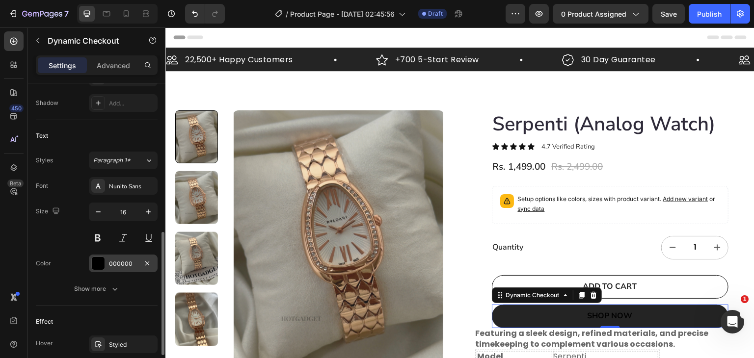
click at [96, 258] on div at bounding box center [98, 263] width 13 height 13
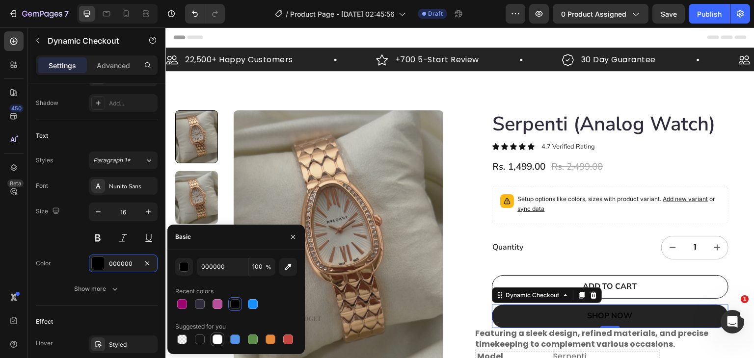
click at [218, 338] on div at bounding box center [218, 340] width 10 height 10
type input "FFFFFF"
click at [122, 129] on div "Text" at bounding box center [97, 136] width 122 height 16
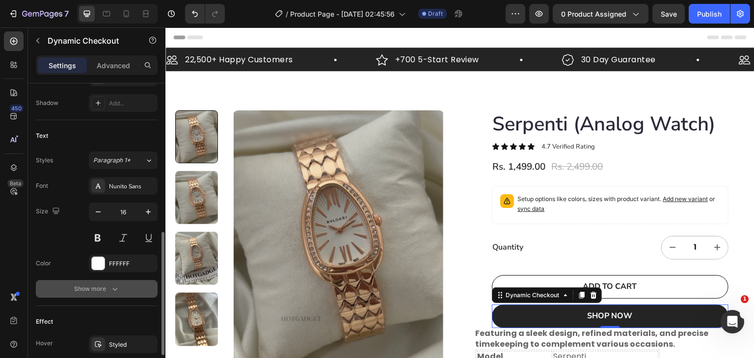
click at [96, 290] on div "Show more" at bounding box center [97, 289] width 46 height 10
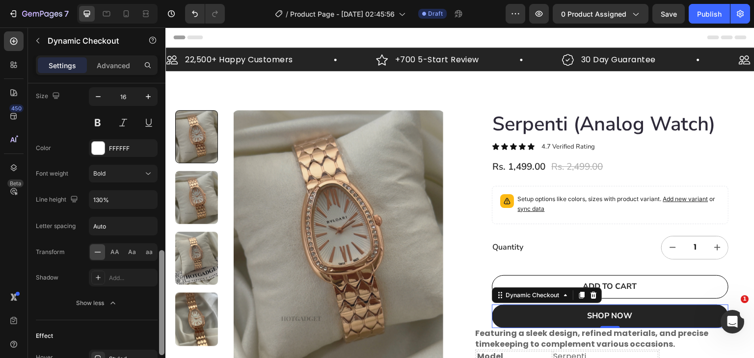
scroll to position [474, 0]
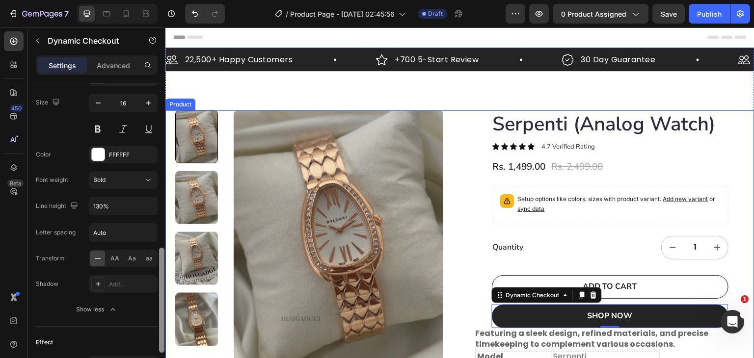
drag, startPoint x: 327, startPoint y: 271, endPoint x: 172, endPoint y: 256, distance: 156.3
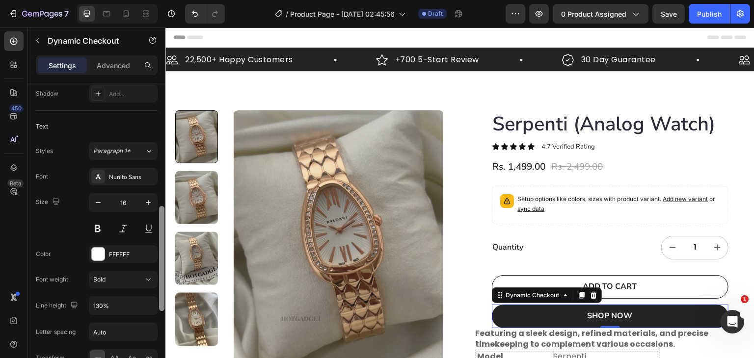
scroll to position [352, 0]
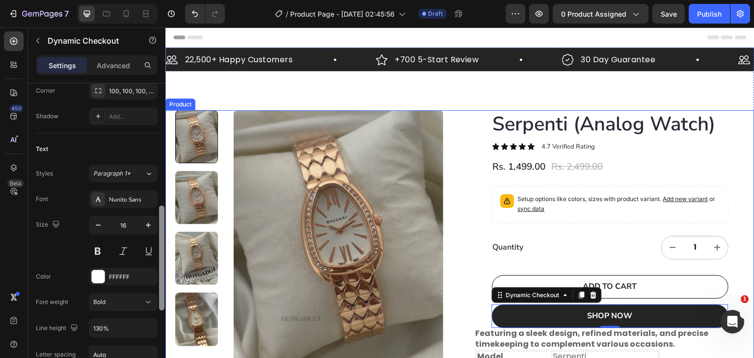
drag, startPoint x: 328, startPoint y: 288, endPoint x: 170, endPoint y: 215, distance: 173.5
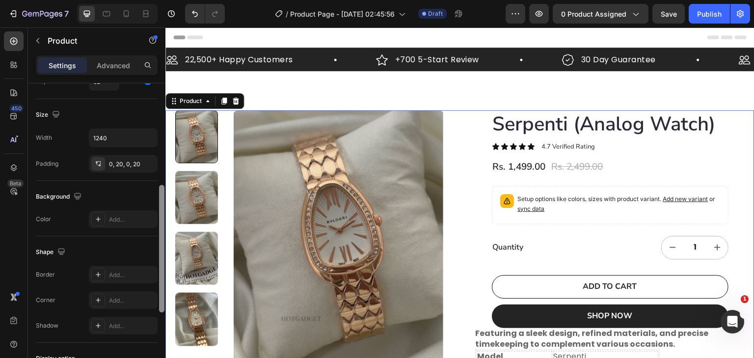
scroll to position [174, 0]
click at [163, 180] on div at bounding box center [161, 221] width 5 height 128
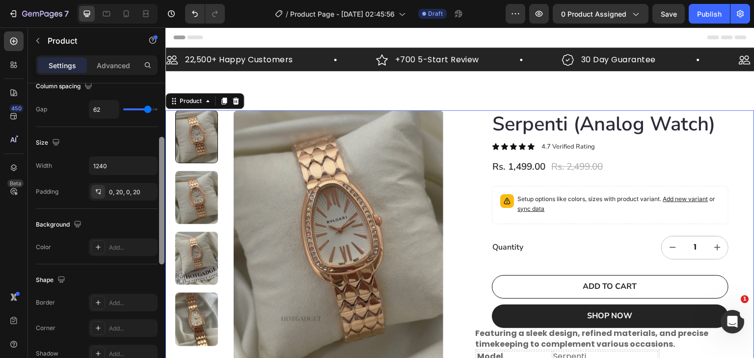
scroll to position [140, 0]
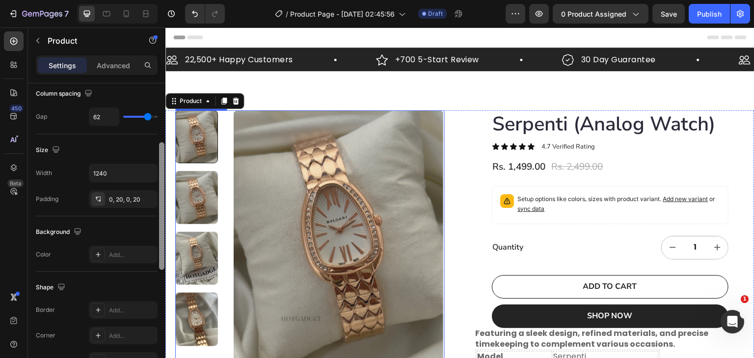
drag, startPoint x: 327, startPoint y: 242, endPoint x: 176, endPoint y: 212, distance: 154.6
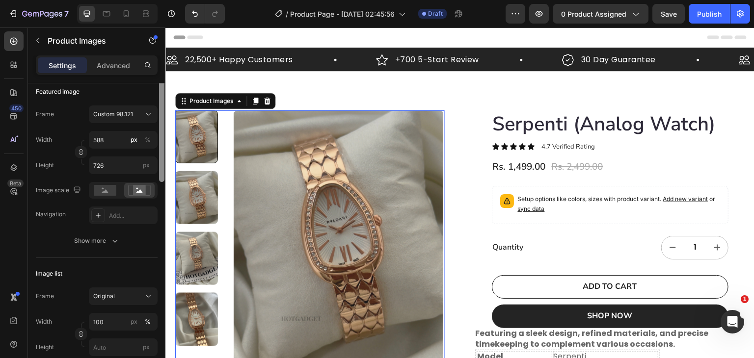
scroll to position [0, 0]
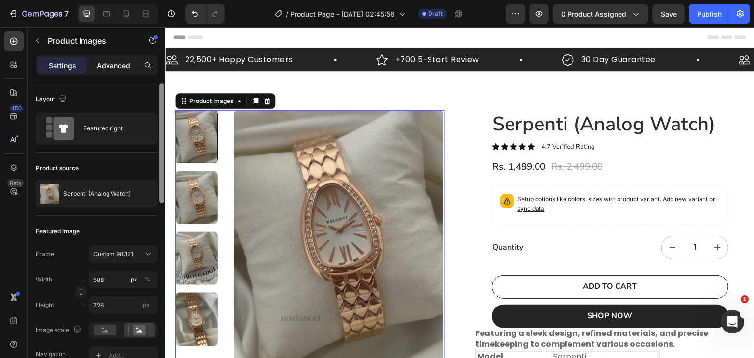
click at [116, 64] on p "Advanced" at bounding box center [113, 65] width 33 height 10
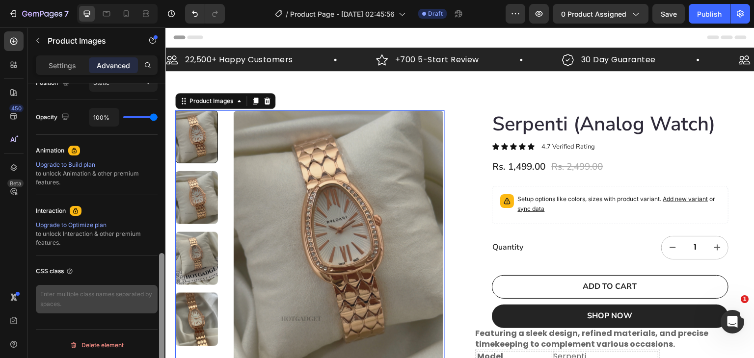
scroll to position [377, 0]
drag, startPoint x: 163, startPoint y: 134, endPoint x: 143, endPoint y: 303, distance: 170.1
click at [143, 303] on div "Display on Desktop Yes No Tablet Yes No Mobile Yes No Spacing (px) 0 0 0 0 0 0 …" at bounding box center [96, 234] width 137 height 303
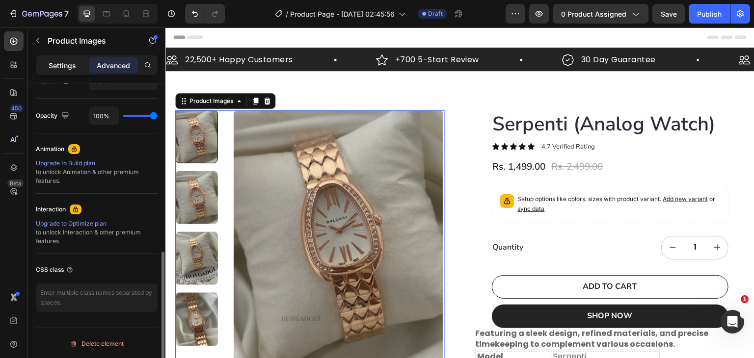
click at [81, 59] on div "Settings" at bounding box center [62, 65] width 49 height 16
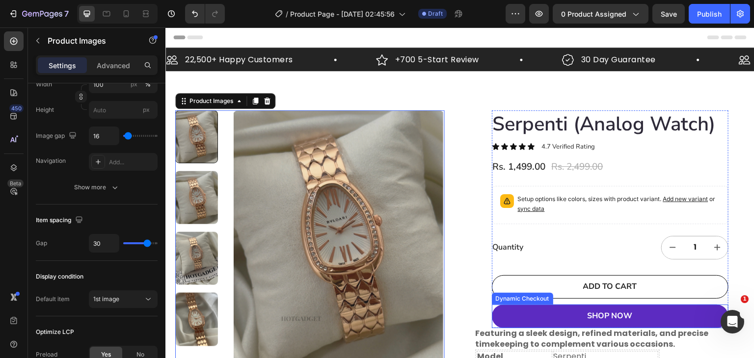
click at [582, 324] on button "SHOP NOW" at bounding box center [610, 317] width 237 height 24
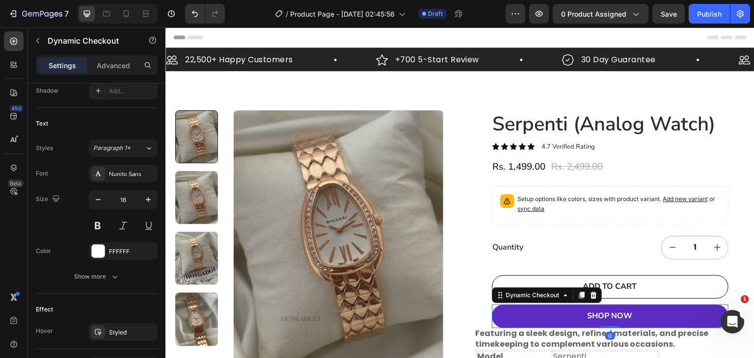
scroll to position [0, 0]
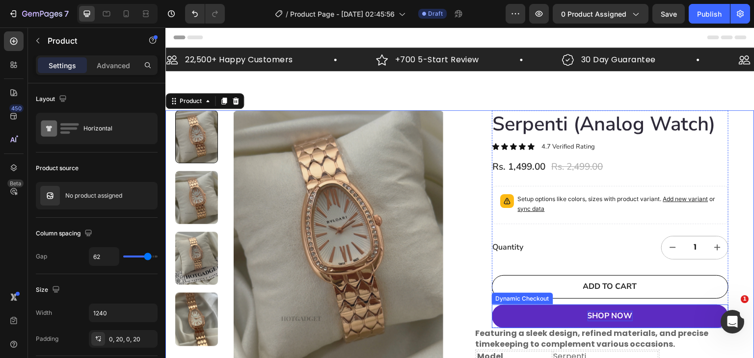
click at [598, 312] on div "SHOP NOW" at bounding box center [610, 316] width 45 height 10
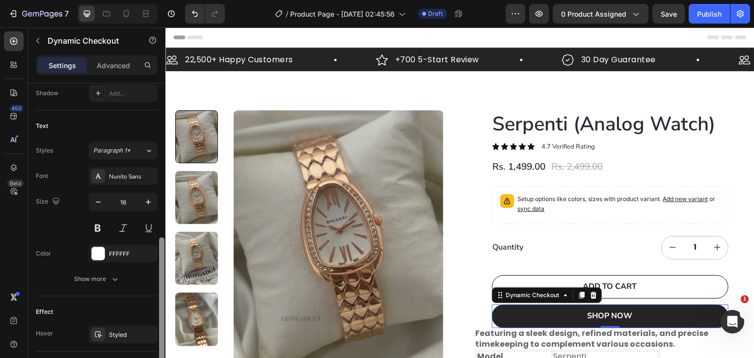
scroll to position [376, 0]
drag, startPoint x: 161, startPoint y: 168, endPoint x: 128, endPoint y: 322, distance: 157.2
click at [128, 322] on div "This button will be changed dynamically based on the third-party accelerated ch…" at bounding box center [96, 234] width 137 height 303
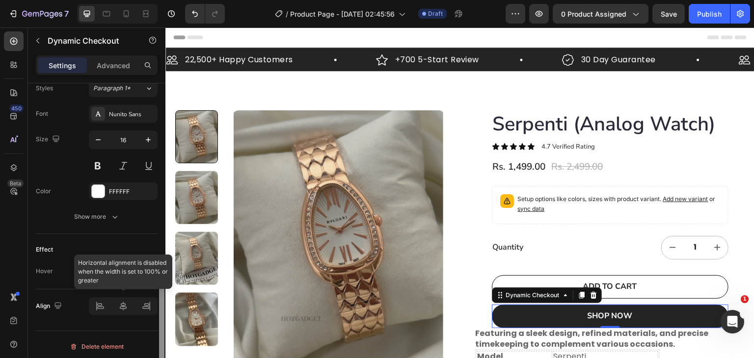
scroll to position [440, 0]
drag, startPoint x: 162, startPoint y: 270, endPoint x: 147, endPoint y: 297, distance: 31.2
click at [151, 299] on div "This button will be changed dynamically based on the third-party accelerated ch…" at bounding box center [96, 234] width 137 height 303
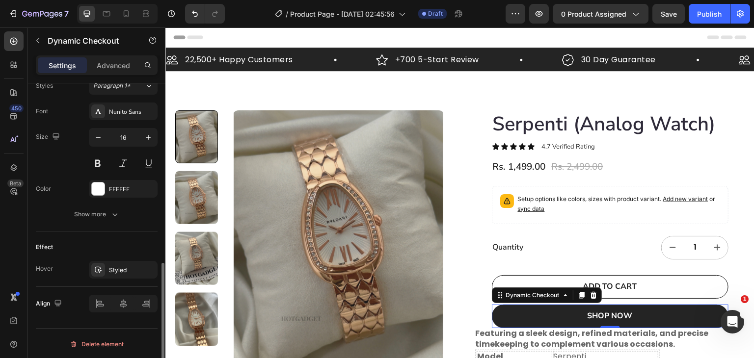
click at [82, 261] on div "Hover Styled" at bounding box center [97, 270] width 122 height 18
click at [103, 264] on div at bounding box center [98, 270] width 14 height 14
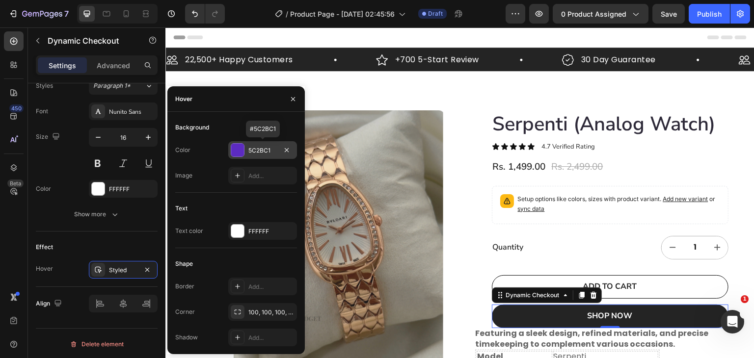
click at [241, 147] on div at bounding box center [237, 150] width 13 height 13
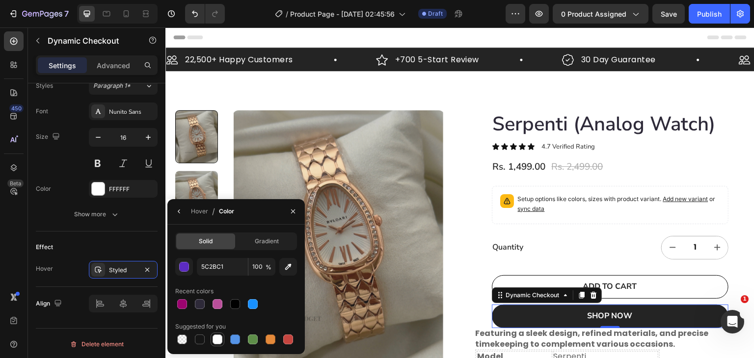
click at [217, 339] on div at bounding box center [218, 340] width 10 height 10
type input "FFFFFF"
click at [185, 211] on button "button" at bounding box center [179, 212] width 16 height 16
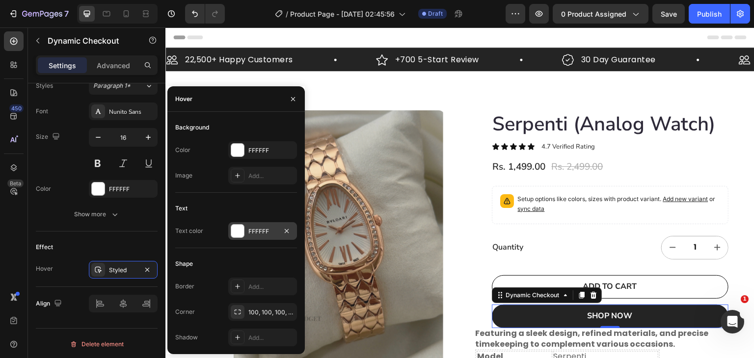
click at [239, 231] on div at bounding box center [237, 231] width 13 height 13
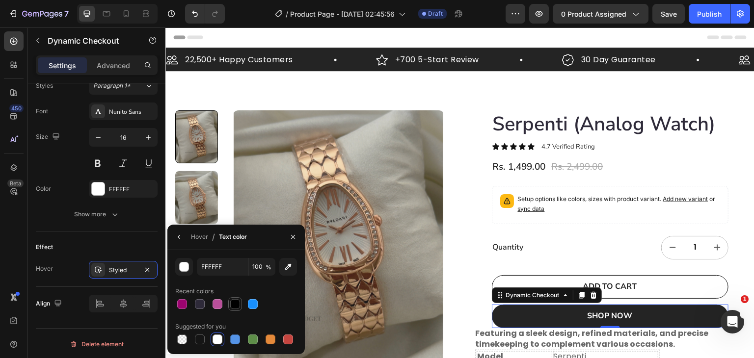
click at [232, 303] on div at bounding box center [235, 304] width 10 height 10
type input "000000"
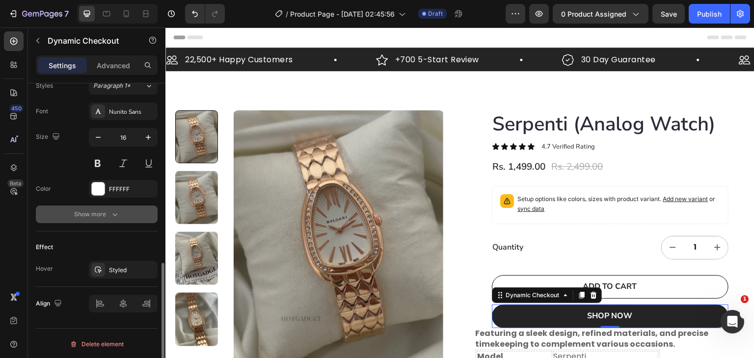
click at [155, 211] on button "Show more" at bounding box center [97, 215] width 122 height 18
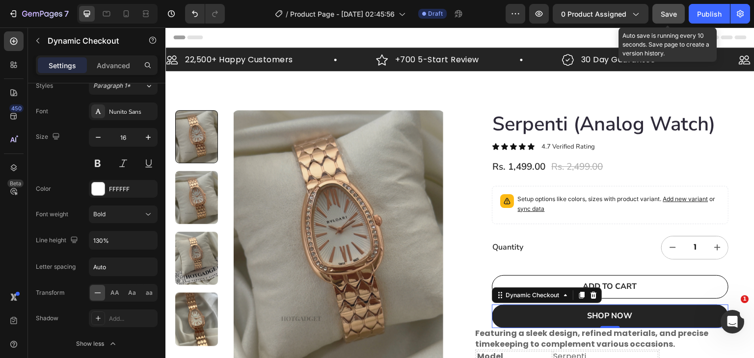
click at [664, 13] on span "Save" at bounding box center [669, 14] width 16 height 8
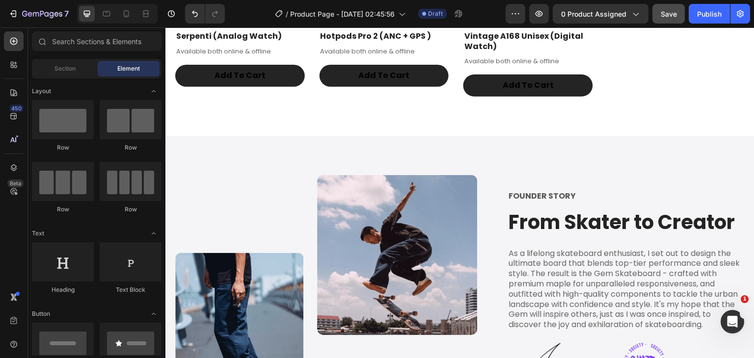
scroll to position [1251, 0]
